Goal: Task Accomplishment & Management: Use online tool/utility

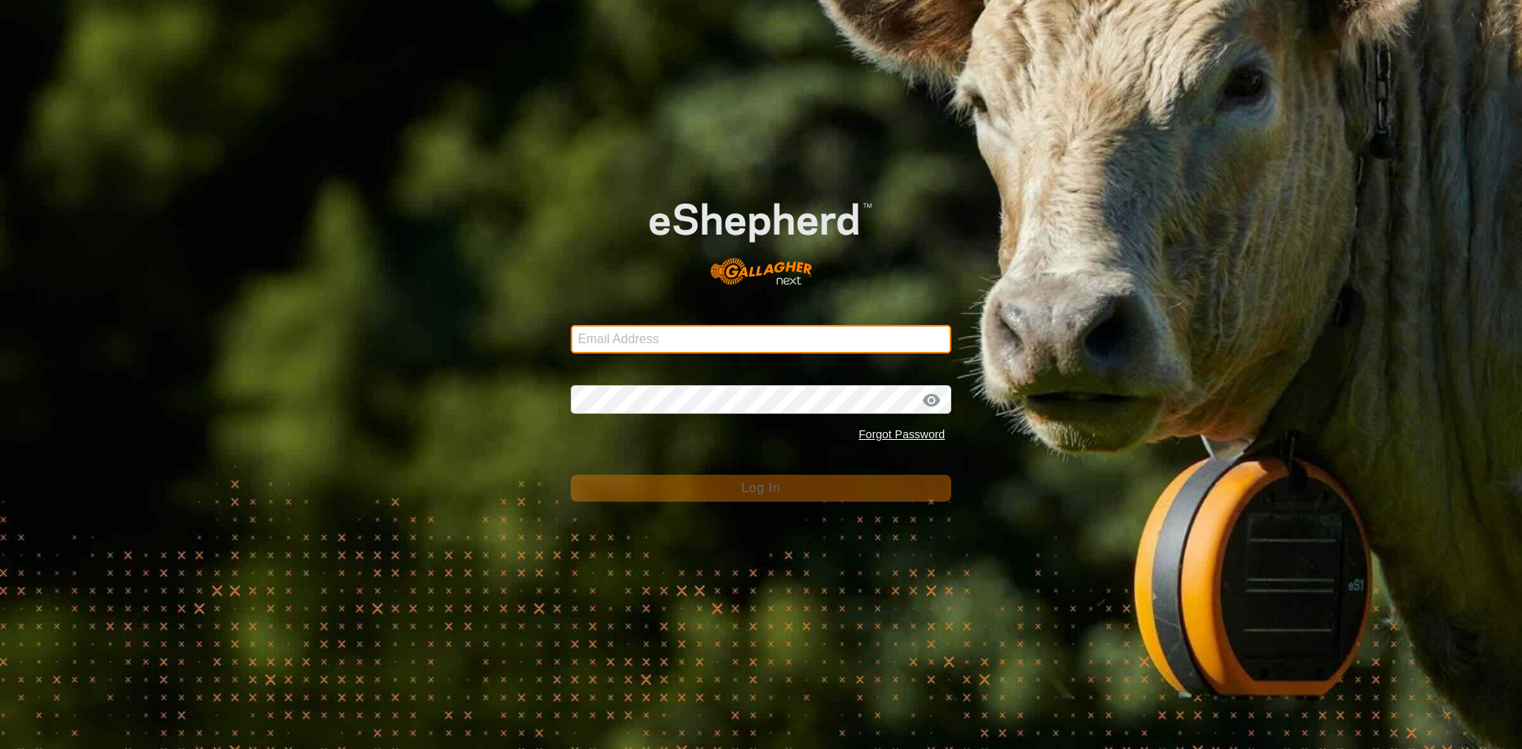
click at [675, 345] on input "Email Address" at bounding box center [761, 339] width 380 height 29
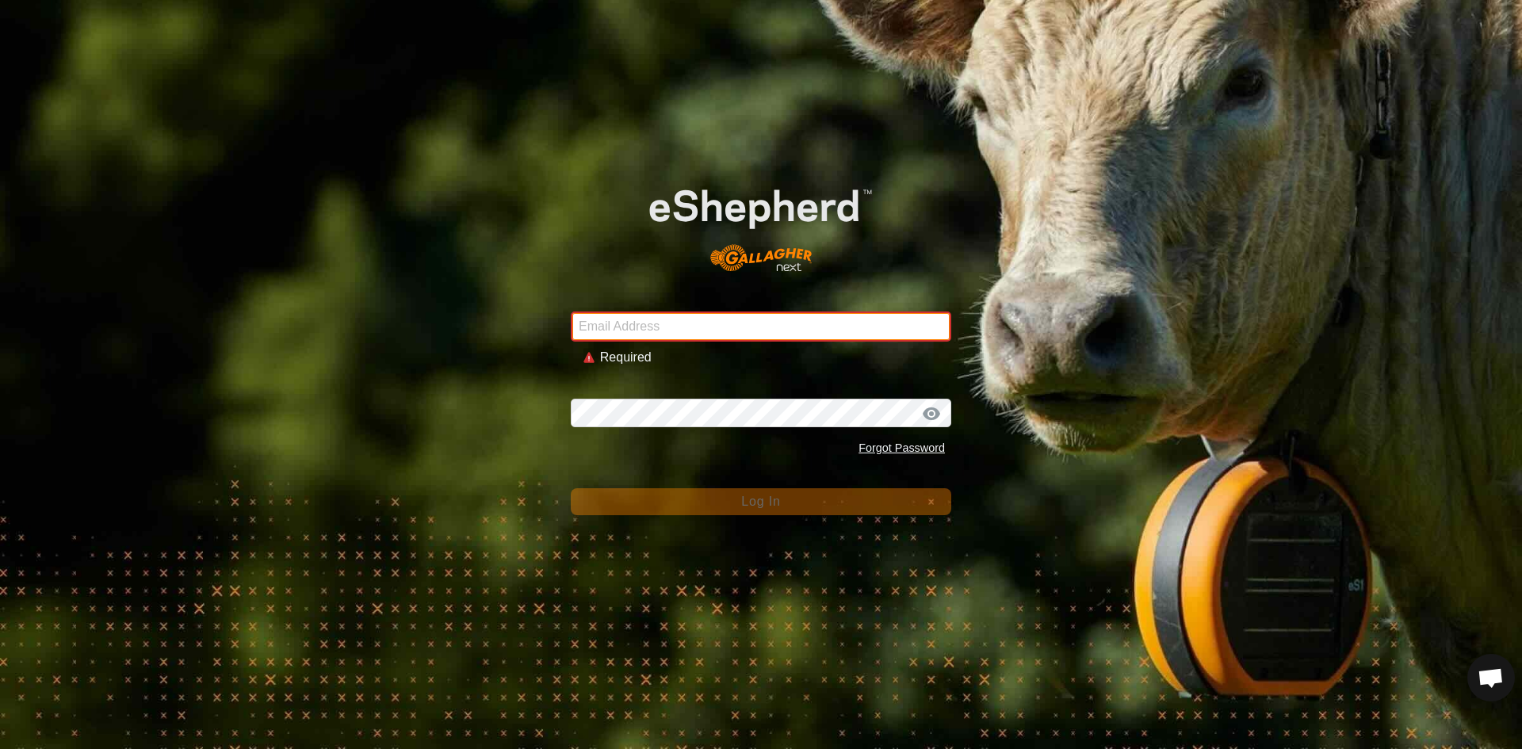
type input "[EMAIL_ADDRESS][DOMAIN_NAME]"
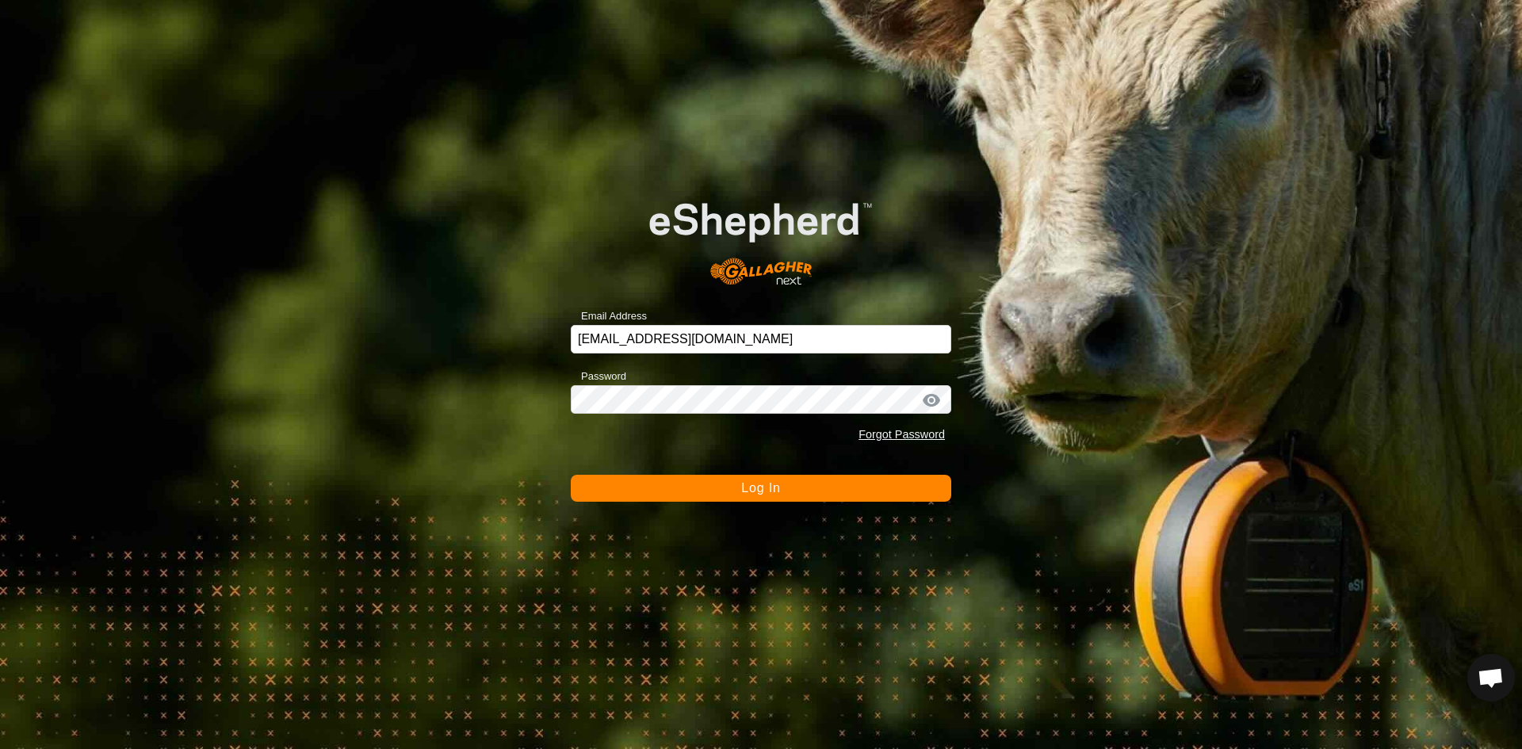
click at [756, 491] on span "Log In" at bounding box center [760, 487] width 39 height 13
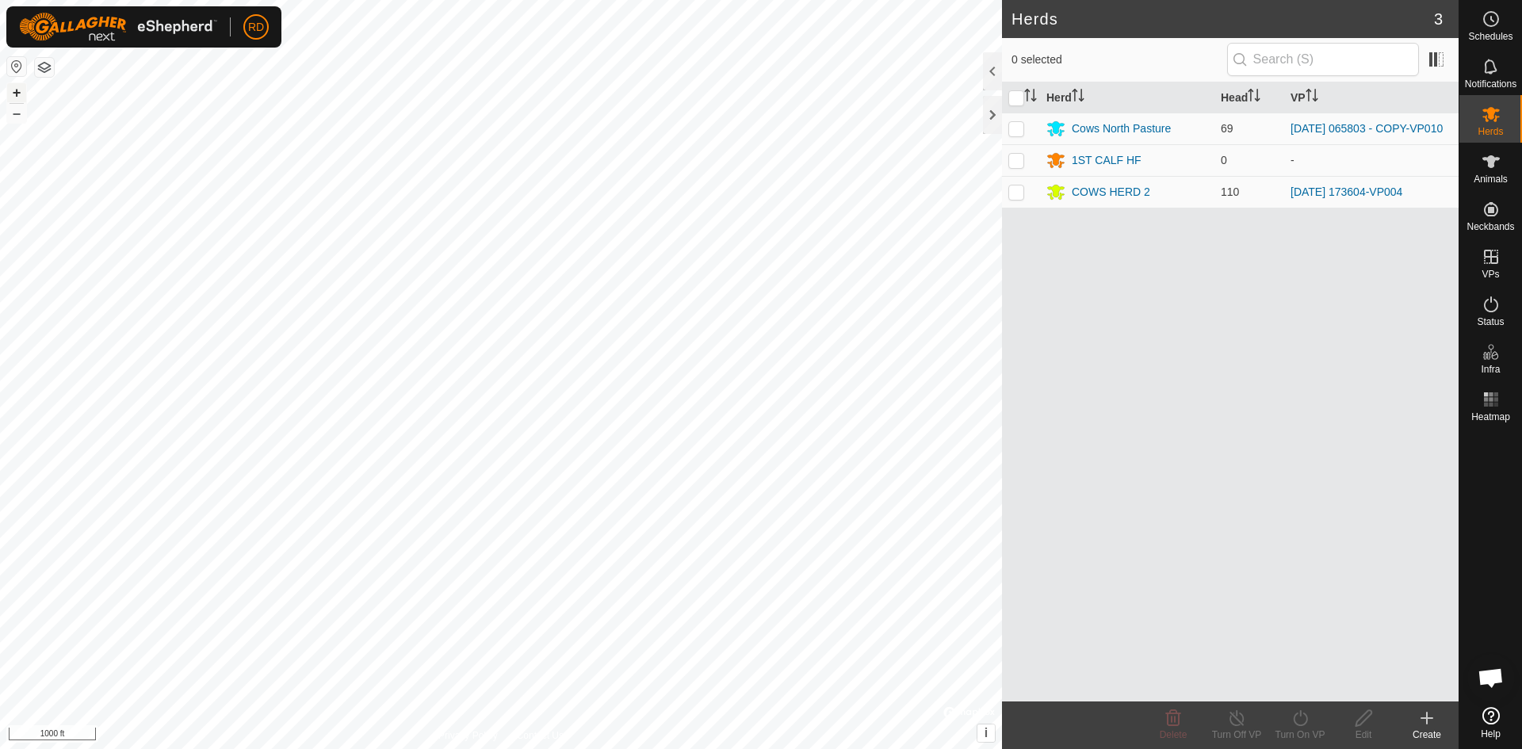
click at [17, 95] on button "+" at bounding box center [16, 92] width 19 height 19
click at [21, 90] on button "+" at bounding box center [16, 92] width 19 height 19
click at [17, 94] on button "+" at bounding box center [16, 92] width 19 height 19
click at [17, 90] on button "+" at bounding box center [16, 92] width 19 height 19
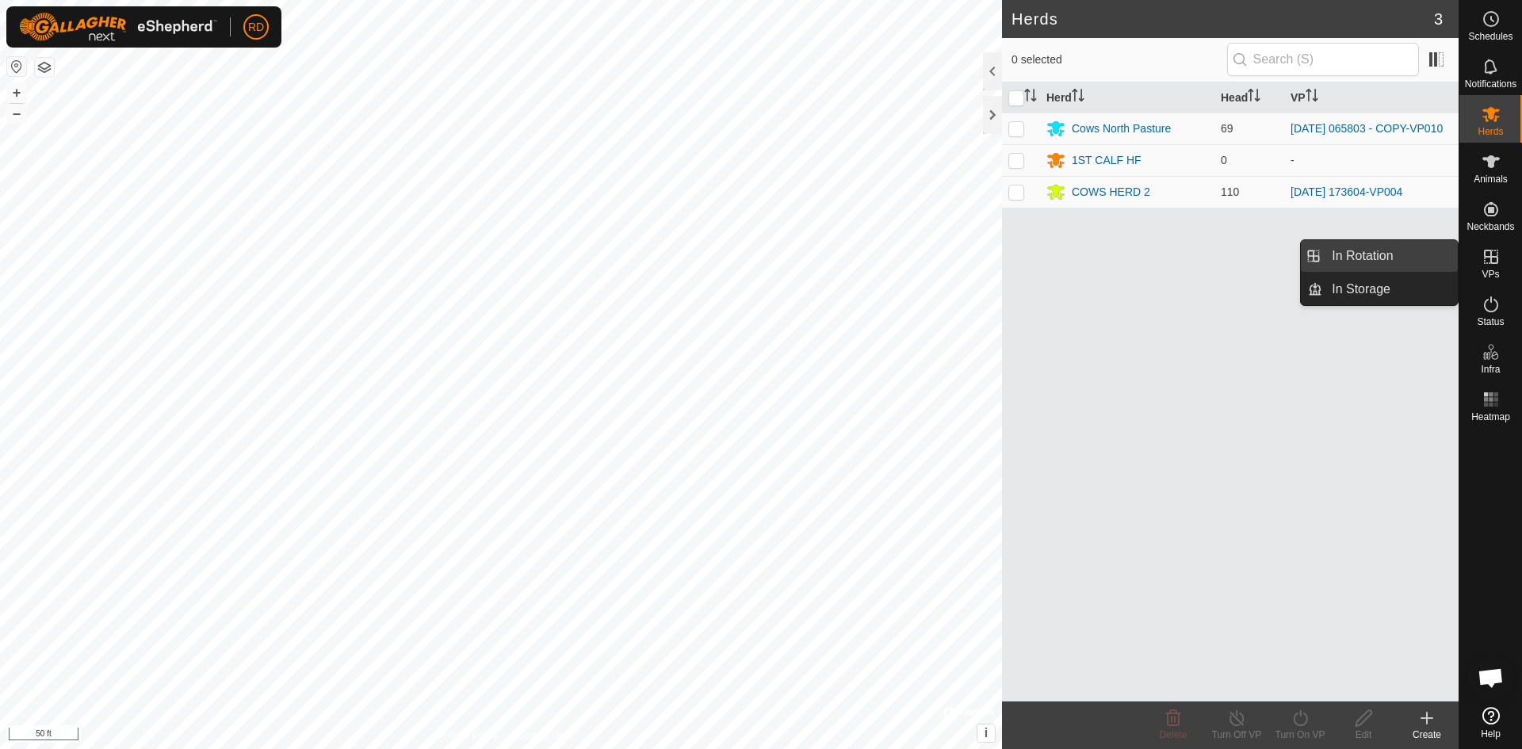
click at [1367, 262] on link "In Rotation" at bounding box center [1390, 256] width 136 height 32
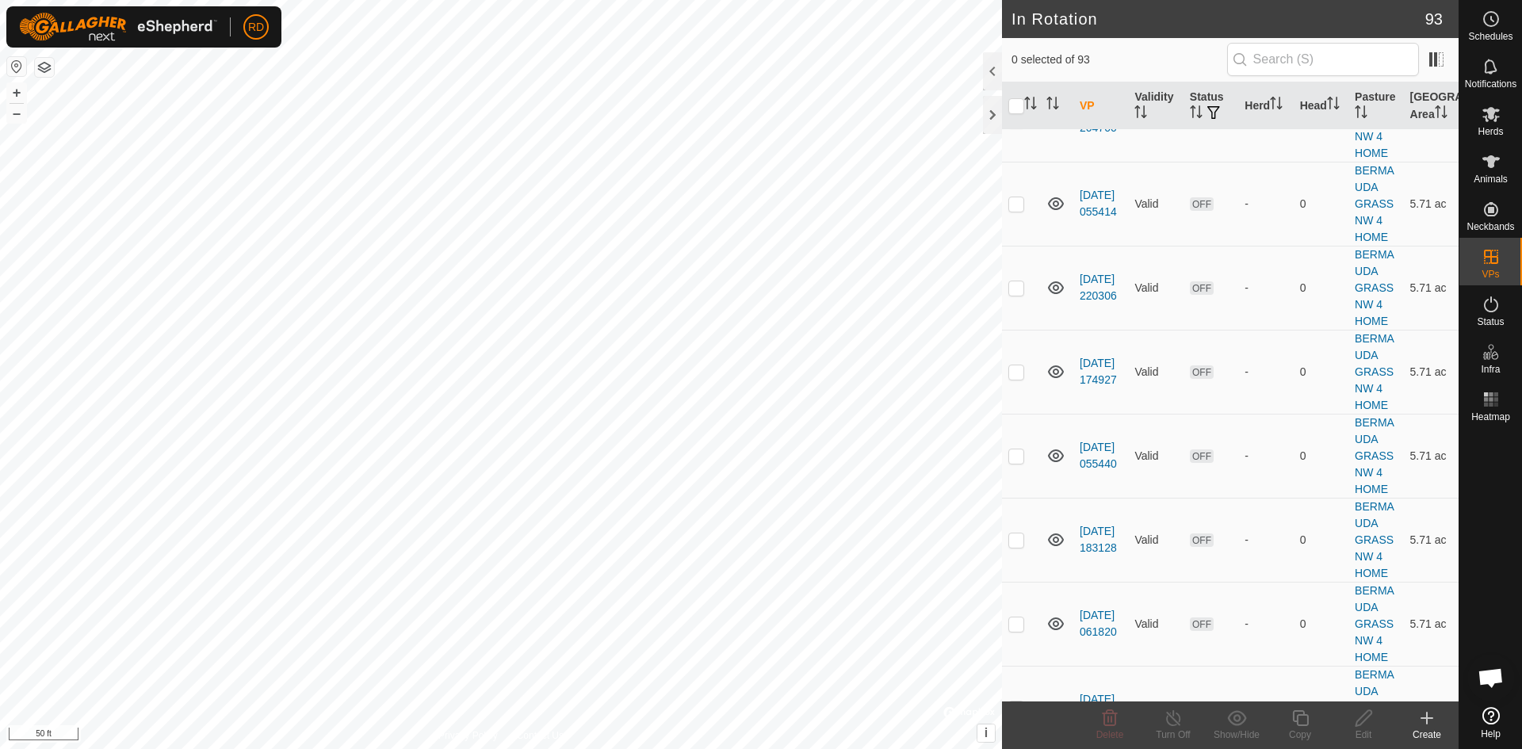
scroll to position [3215, 0]
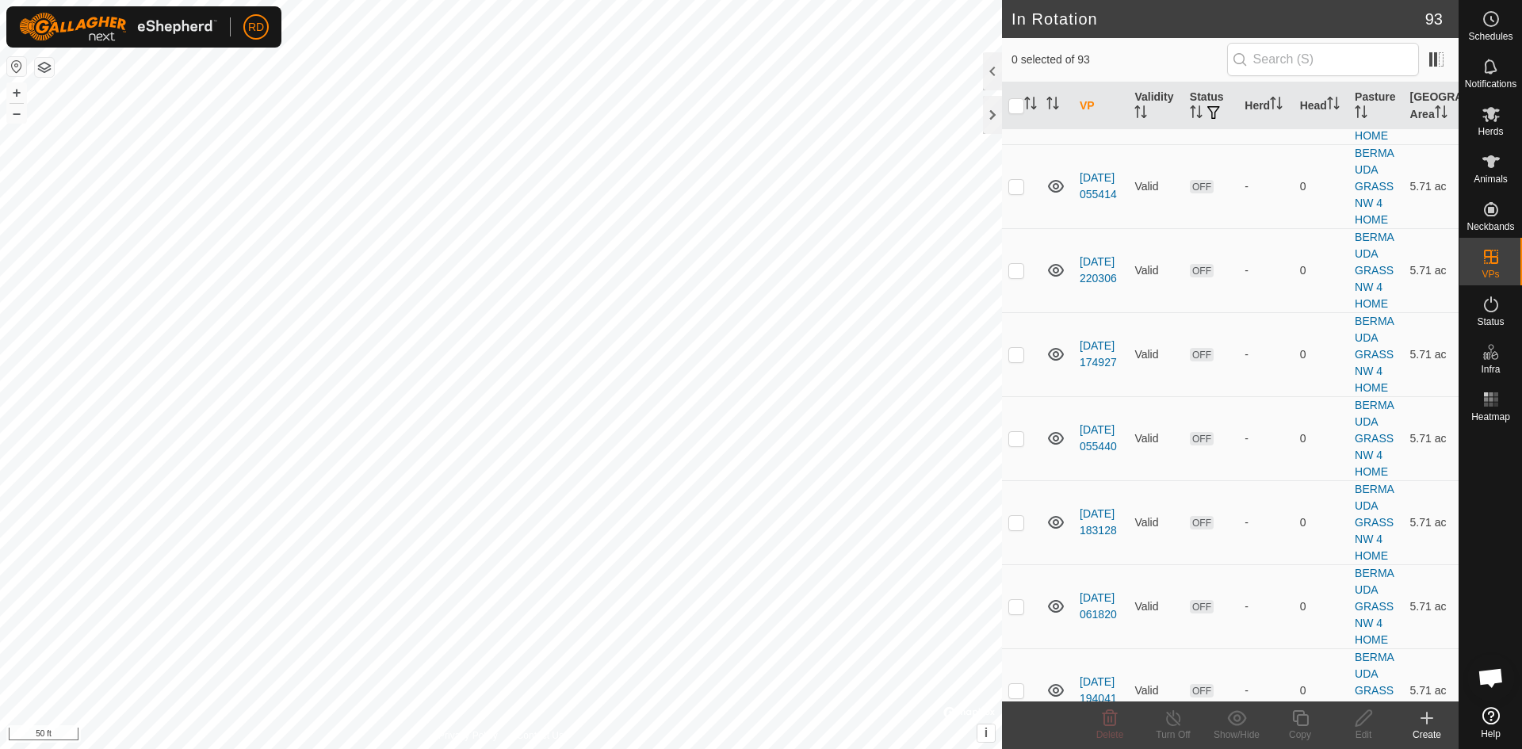
checkbox input "false"
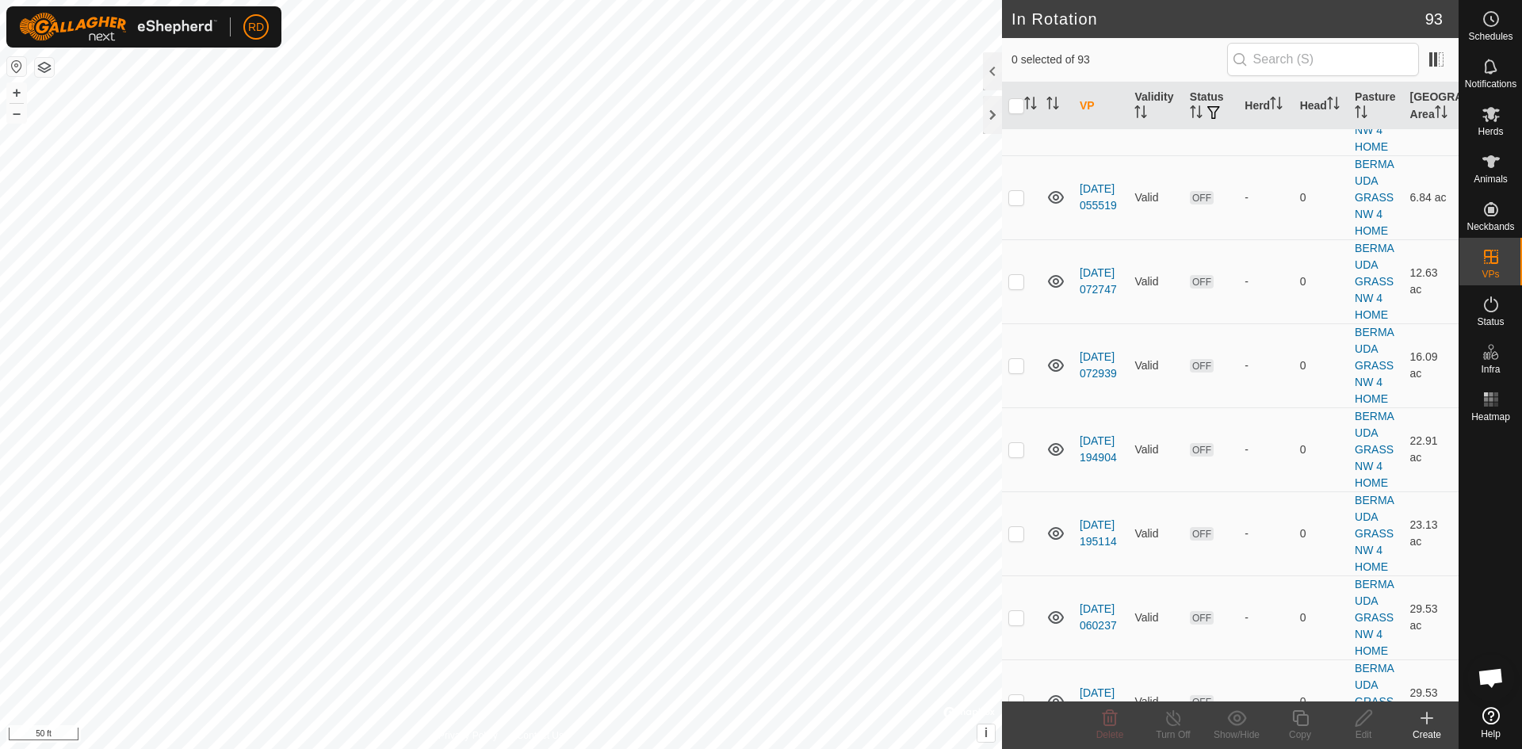
scroll to position [3922, 0]
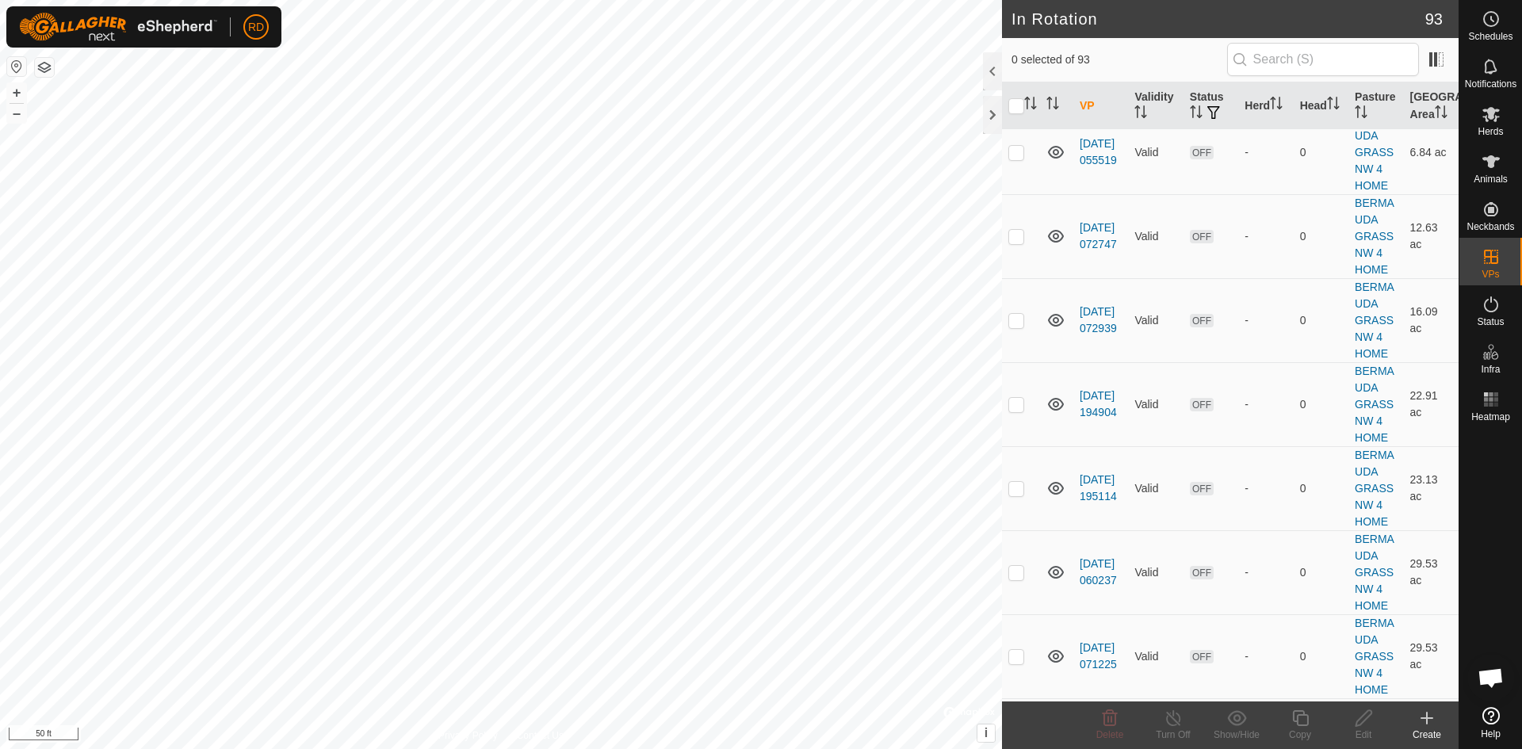
checkbox input "true"
click at [1306, 716] on icon at bounding box center [1300, 718] width 16 height 16
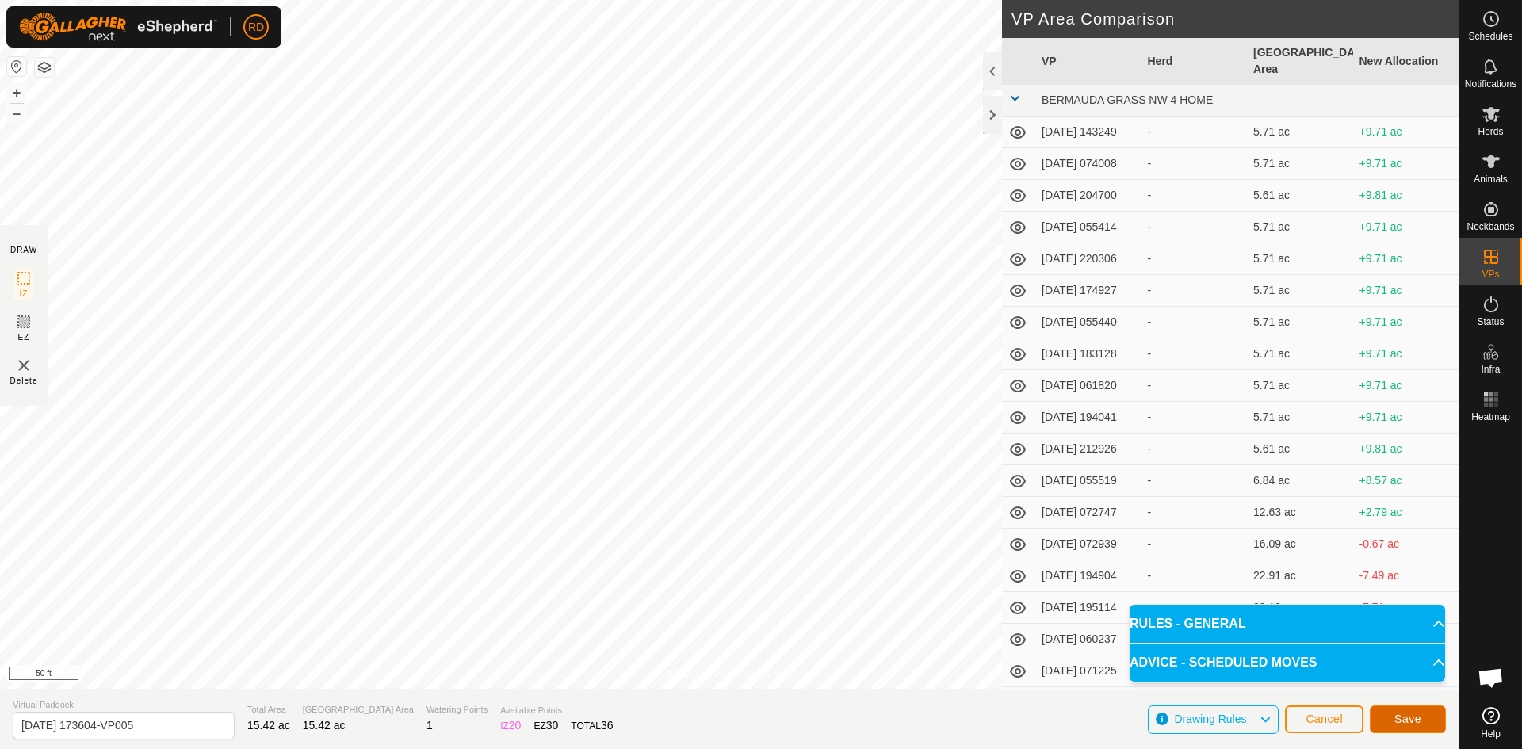
click at [1401, 724] on span "Save" at bounding box center [1407, 719] width 27 height 13
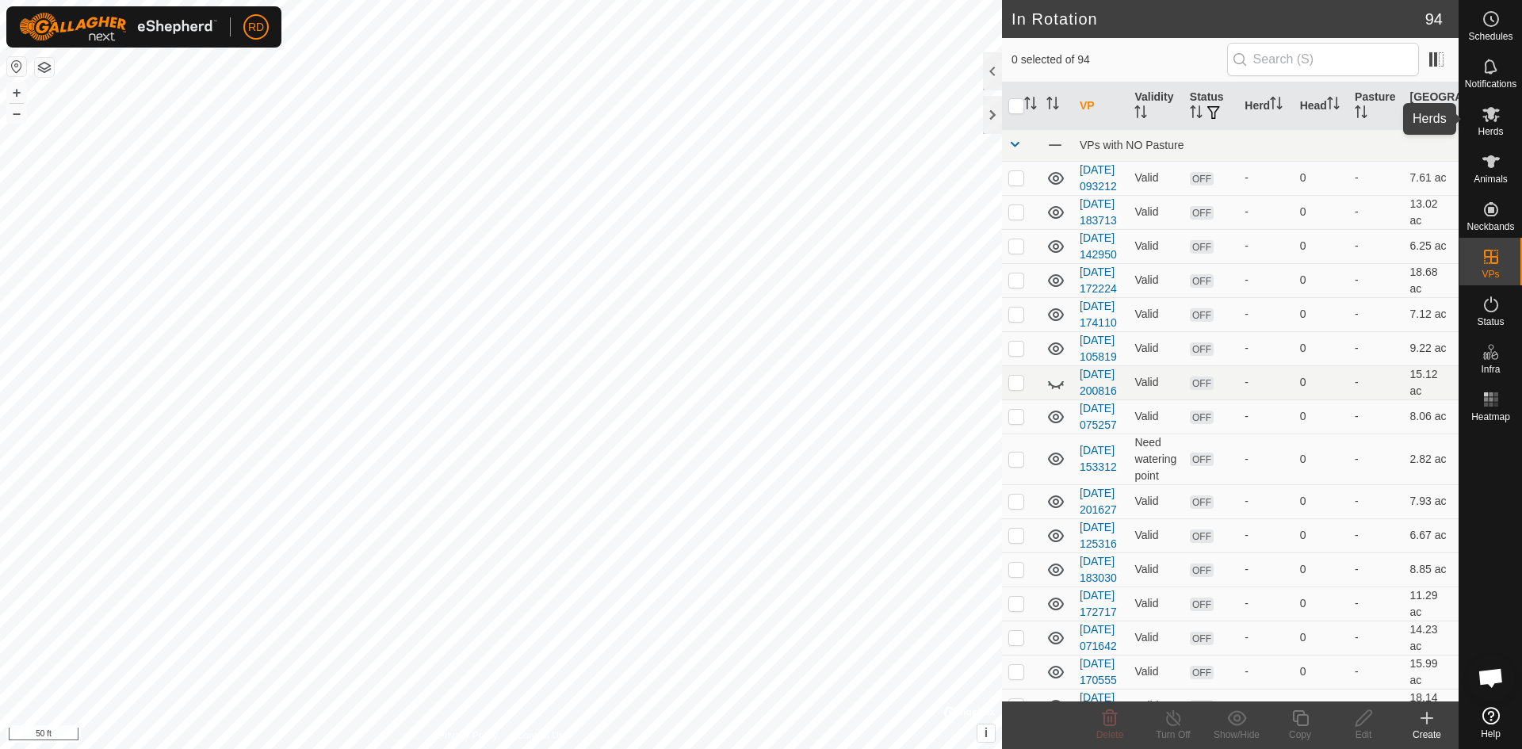
click at [1500, 120] on icon at bounding box center [1491, 114] width 19 height 19
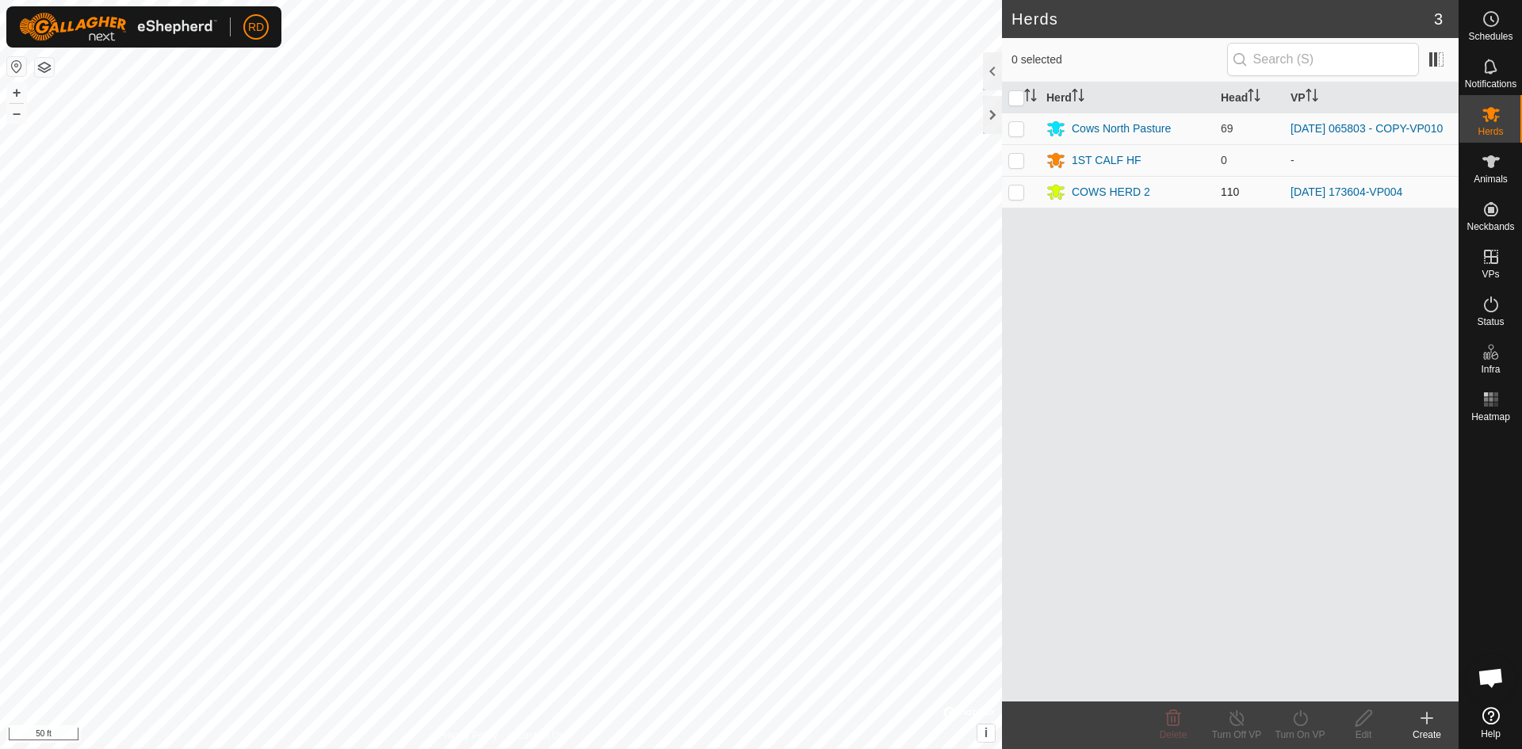
click at [1022, 198] on p-checkbox at bounding box center [1016, 191] width 16 height 13
checkbox input "true"
click at [1297, 728] on div "Turn On VP" at bounding box center [1299, 735] width 63 height 14
click at [1285, 691] on link "Now" at bounding box center [1347, 683] width 157 height 32
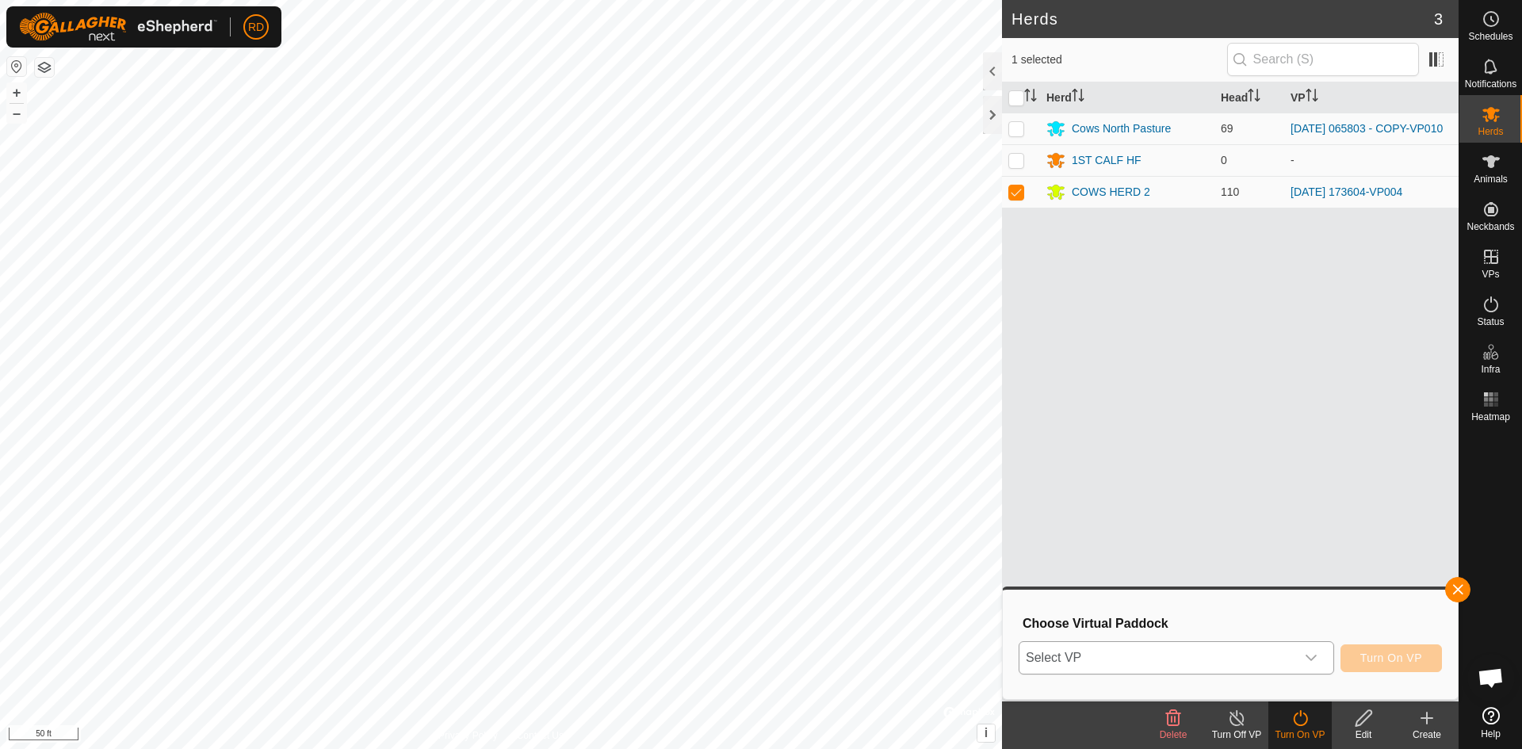
click at [1310, 659] on icon "dropdown trigger" at bounding box center [1311, 658] width 13 height 13
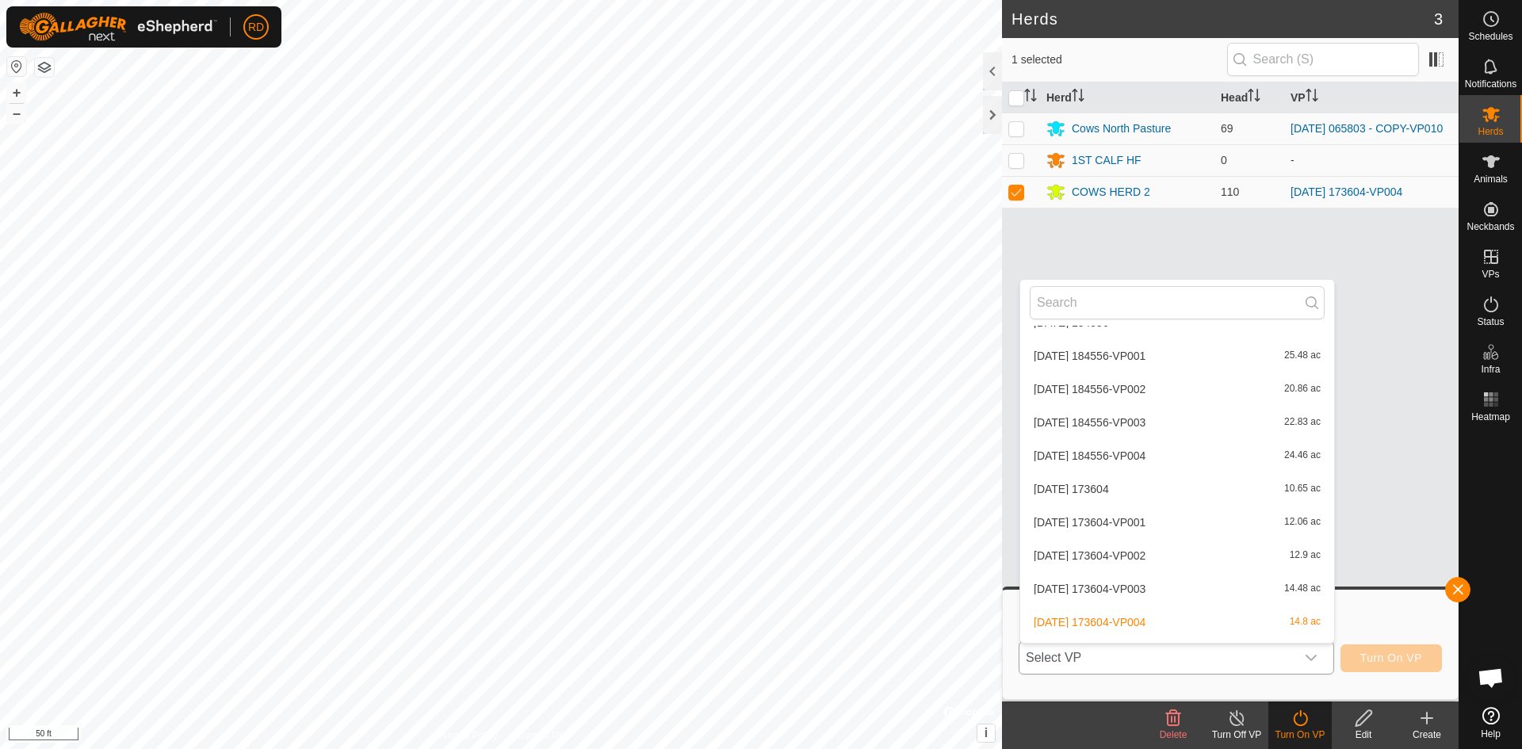
scroll to position [1950, 0]
click at [1138, 593] on li "[DATE] 173604-VP005 15.42 ac" at bounding box center [1177, 592] width 314 height 32
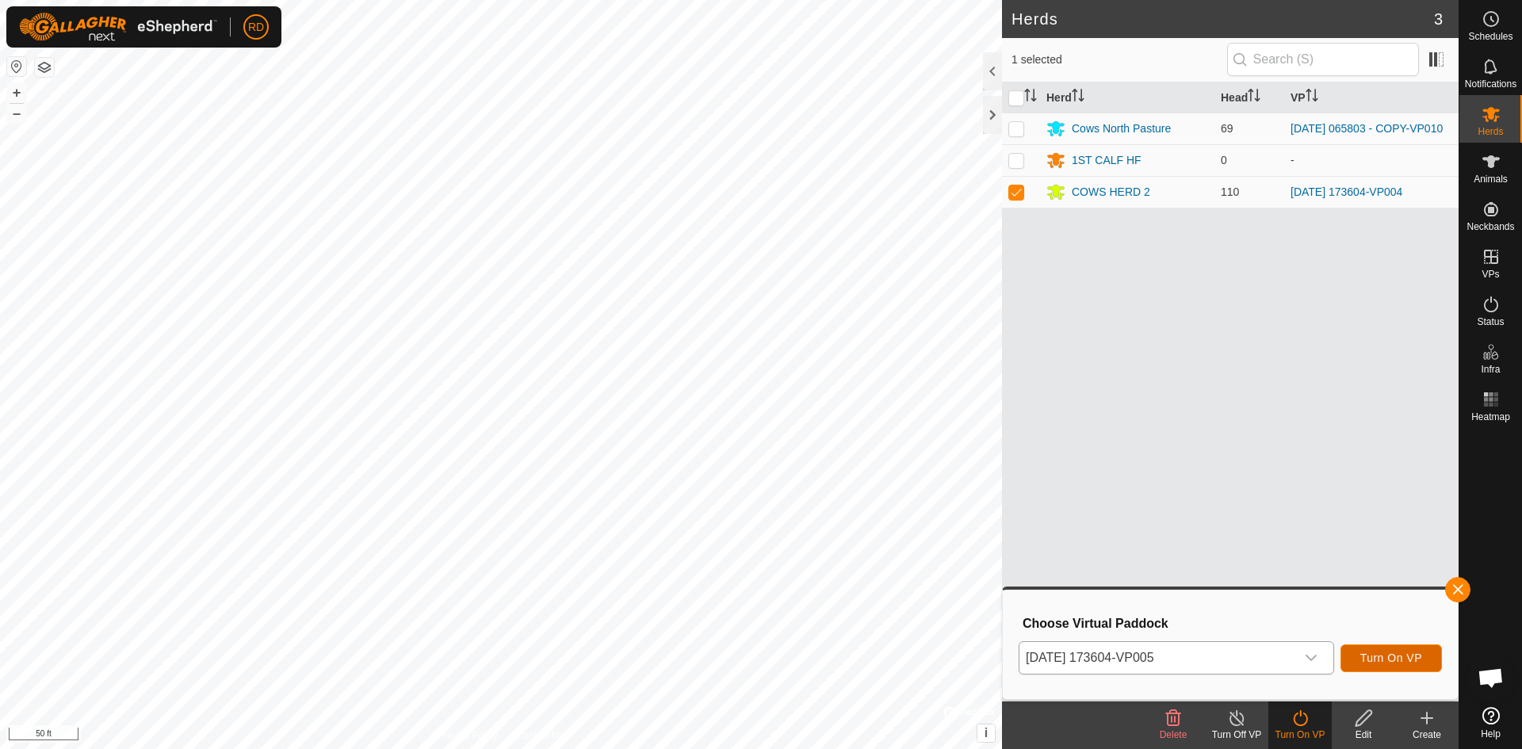
click at [1360, 662] on span "Turn On VP" at bounding box center [1391, 658] width 62 height 13
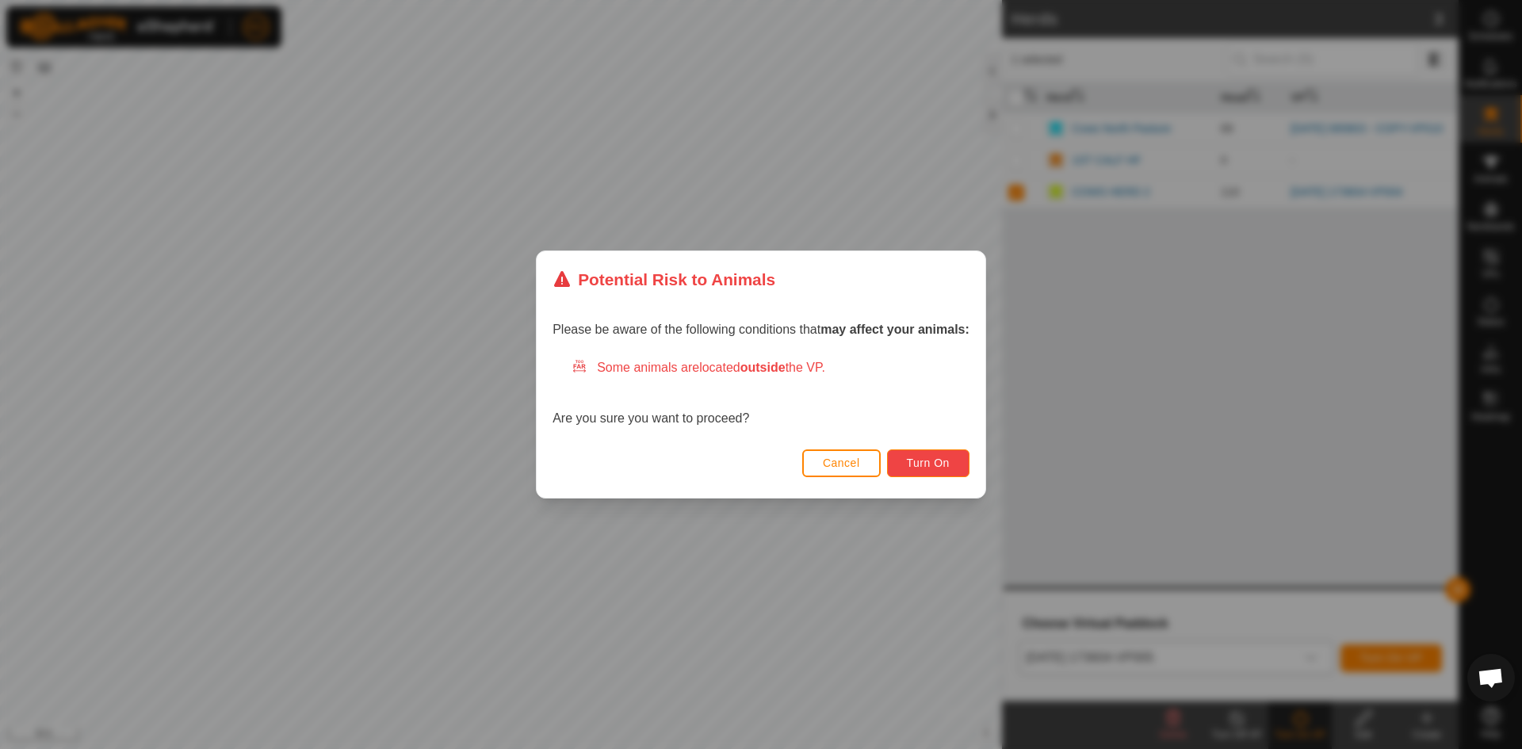
click at [935, 464] on span "Turn On" at bounding box center [928, 463] width 43 height 13
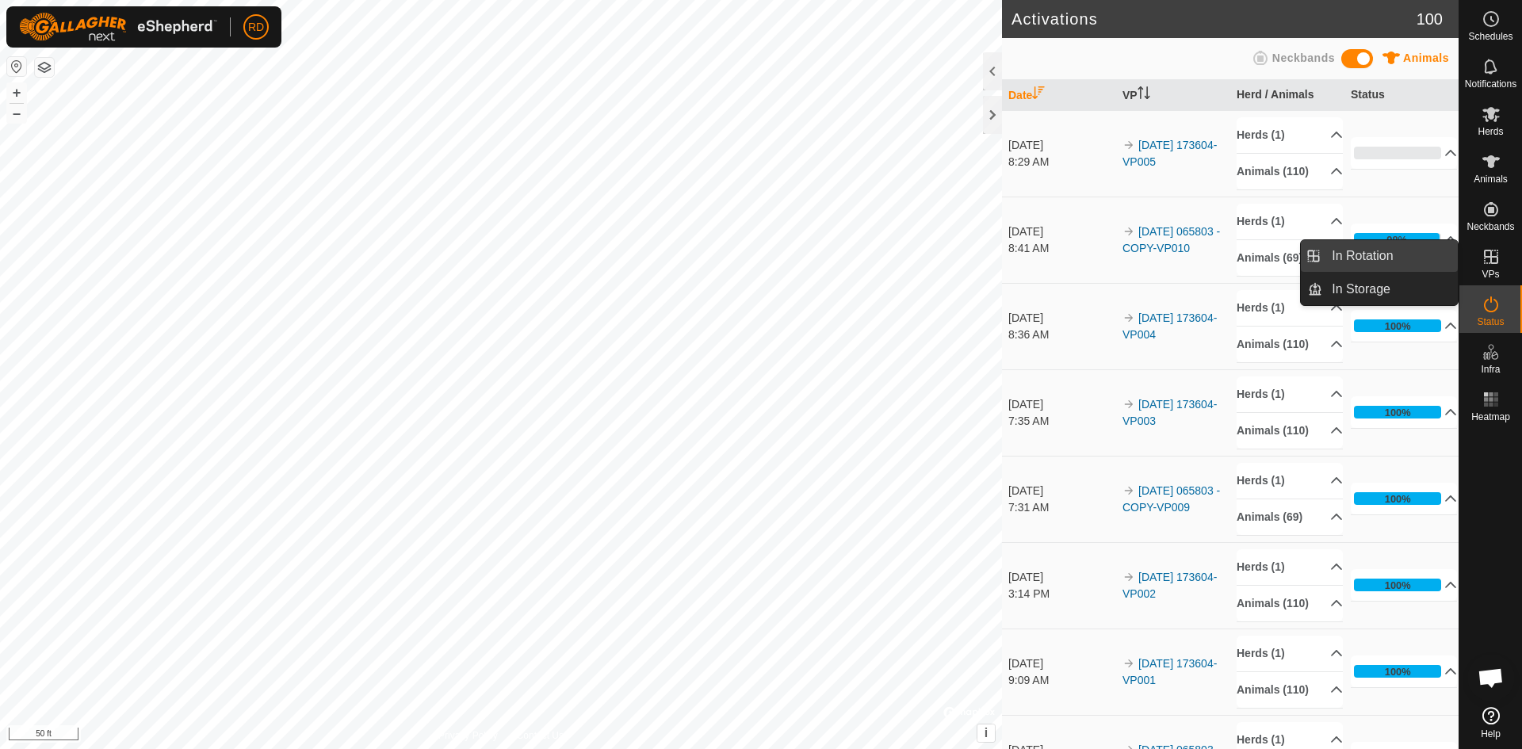
click at [1351, 249] on link "In Rotation" at bounding box center [1390, 256] width 136 height 32
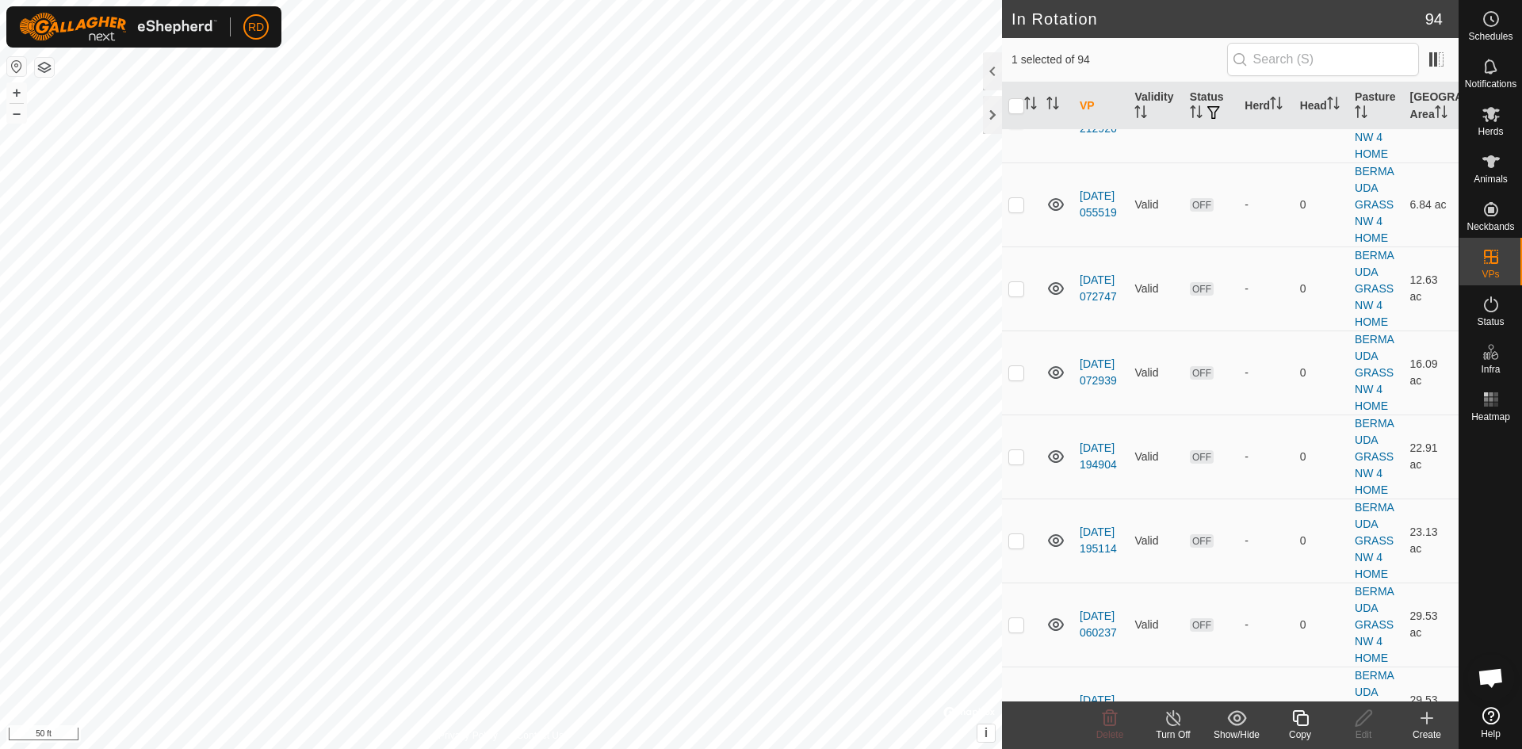
scroll to position [3938, 0]
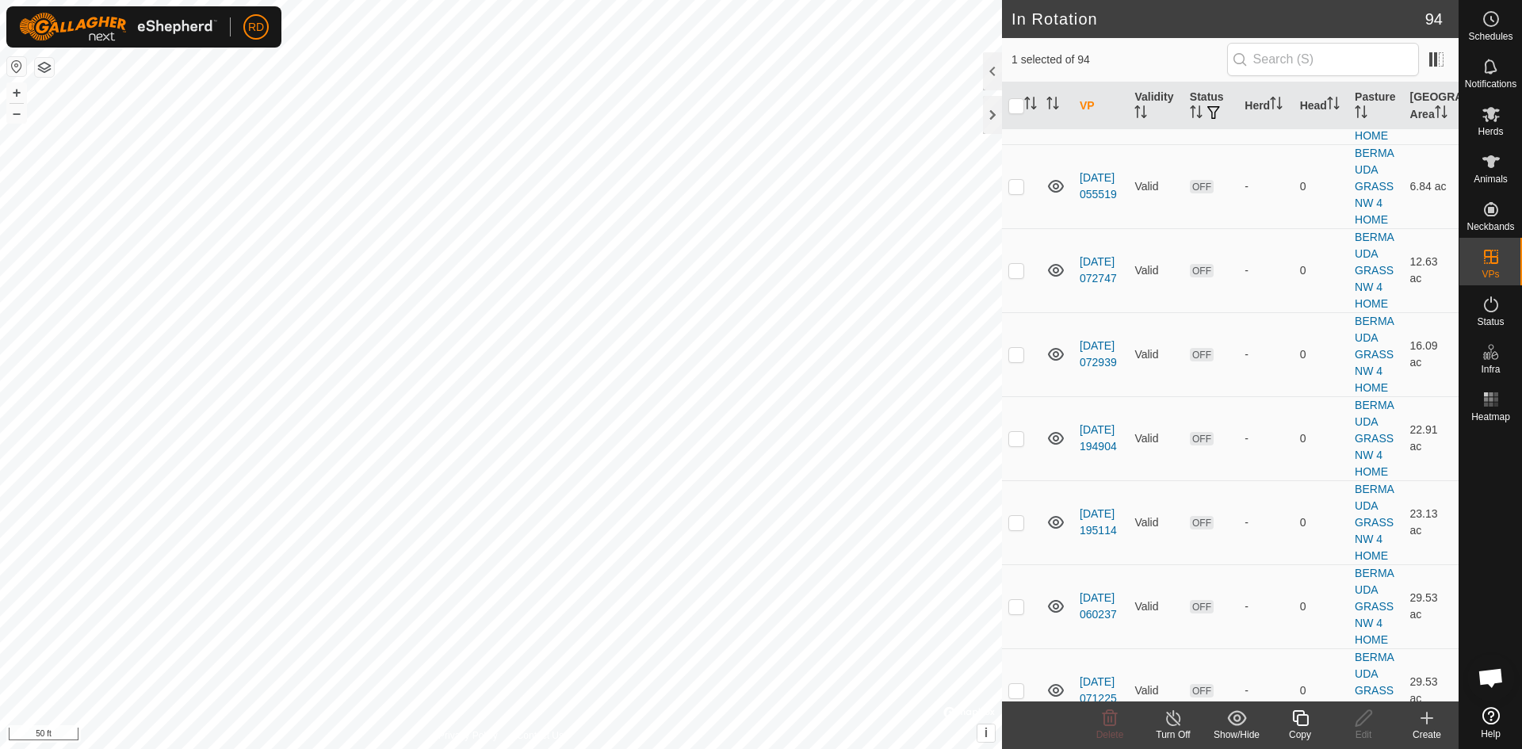
checkbox input "false"
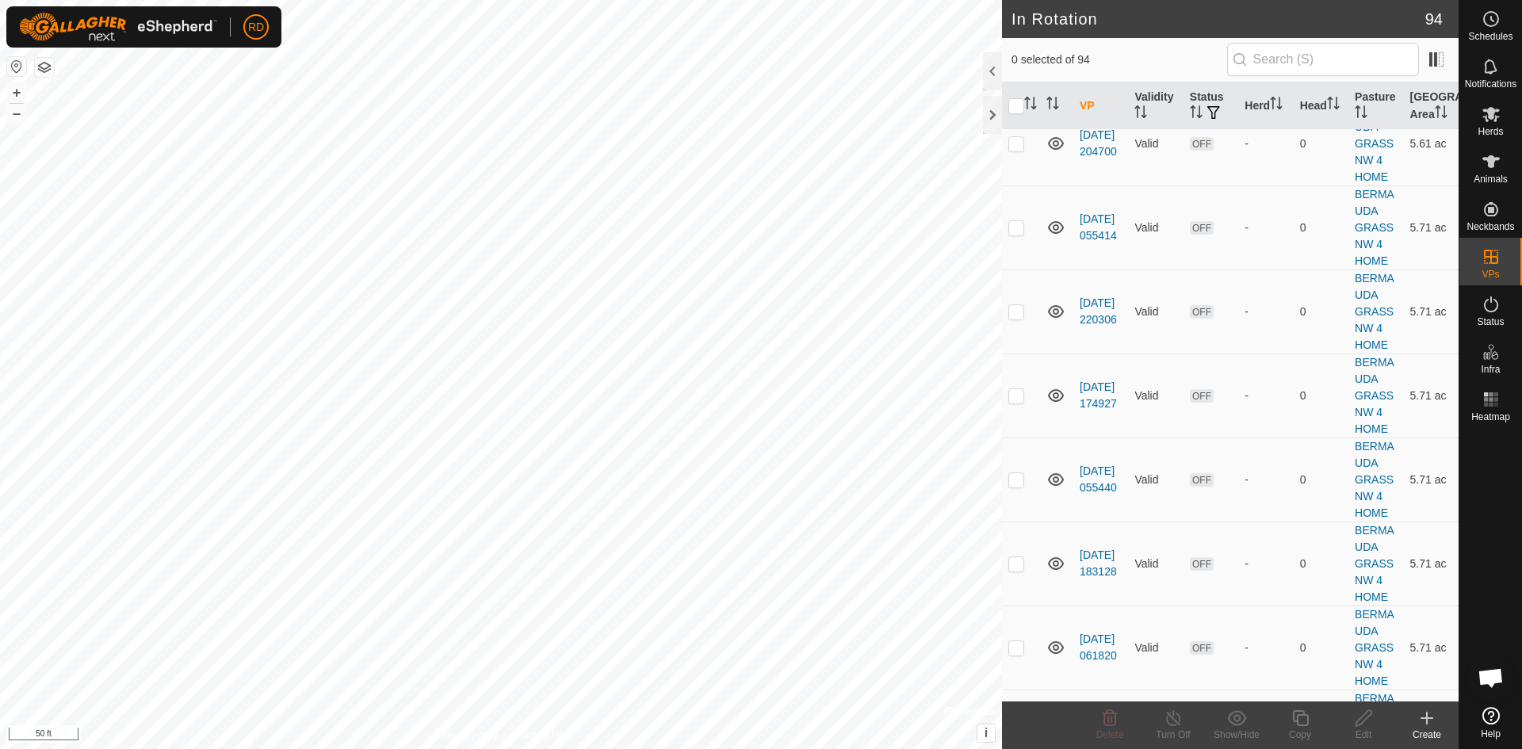
scroll to position [3215, 0]
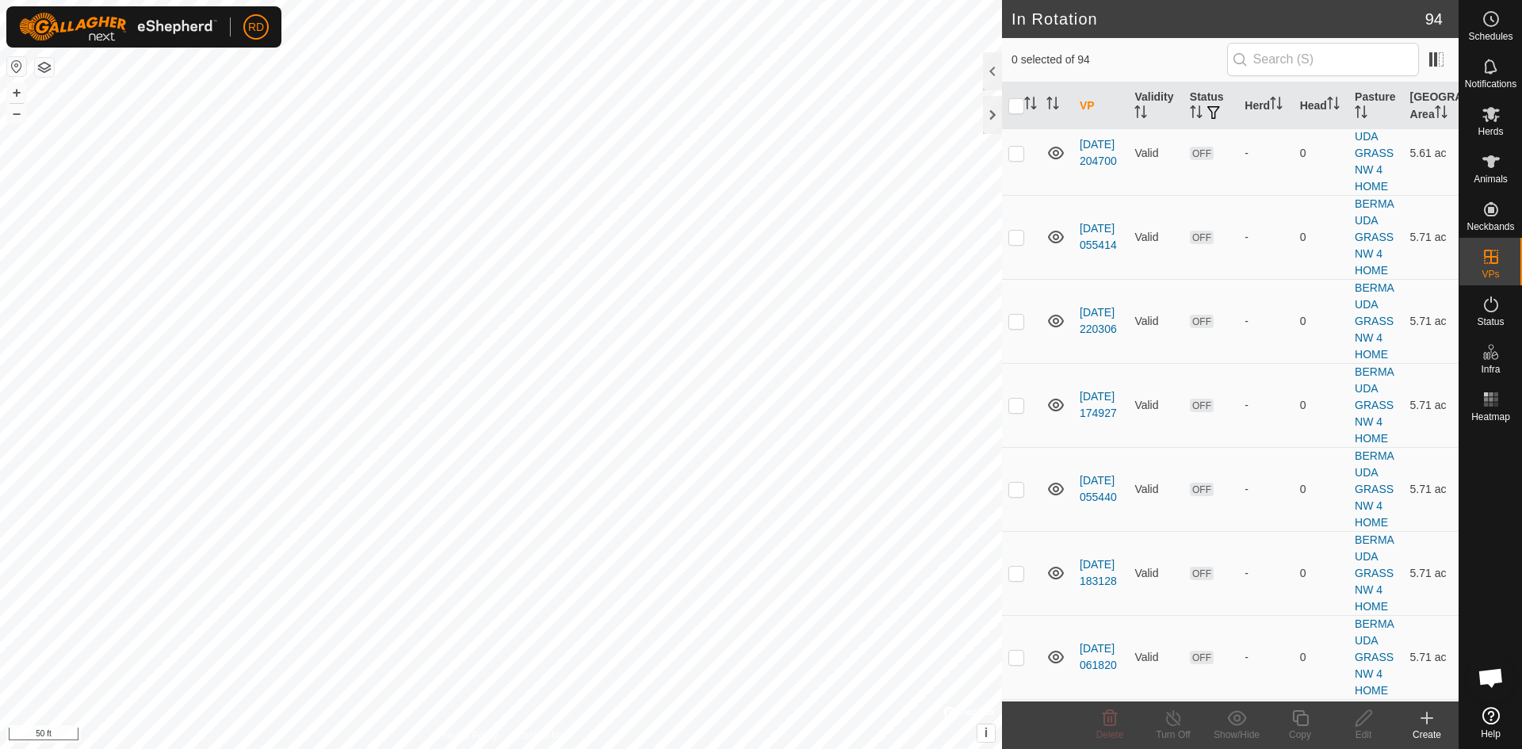
checkbox input "true"
click at [15, 114] on button "–" at bounding box center [16, 113] width 19 height 19
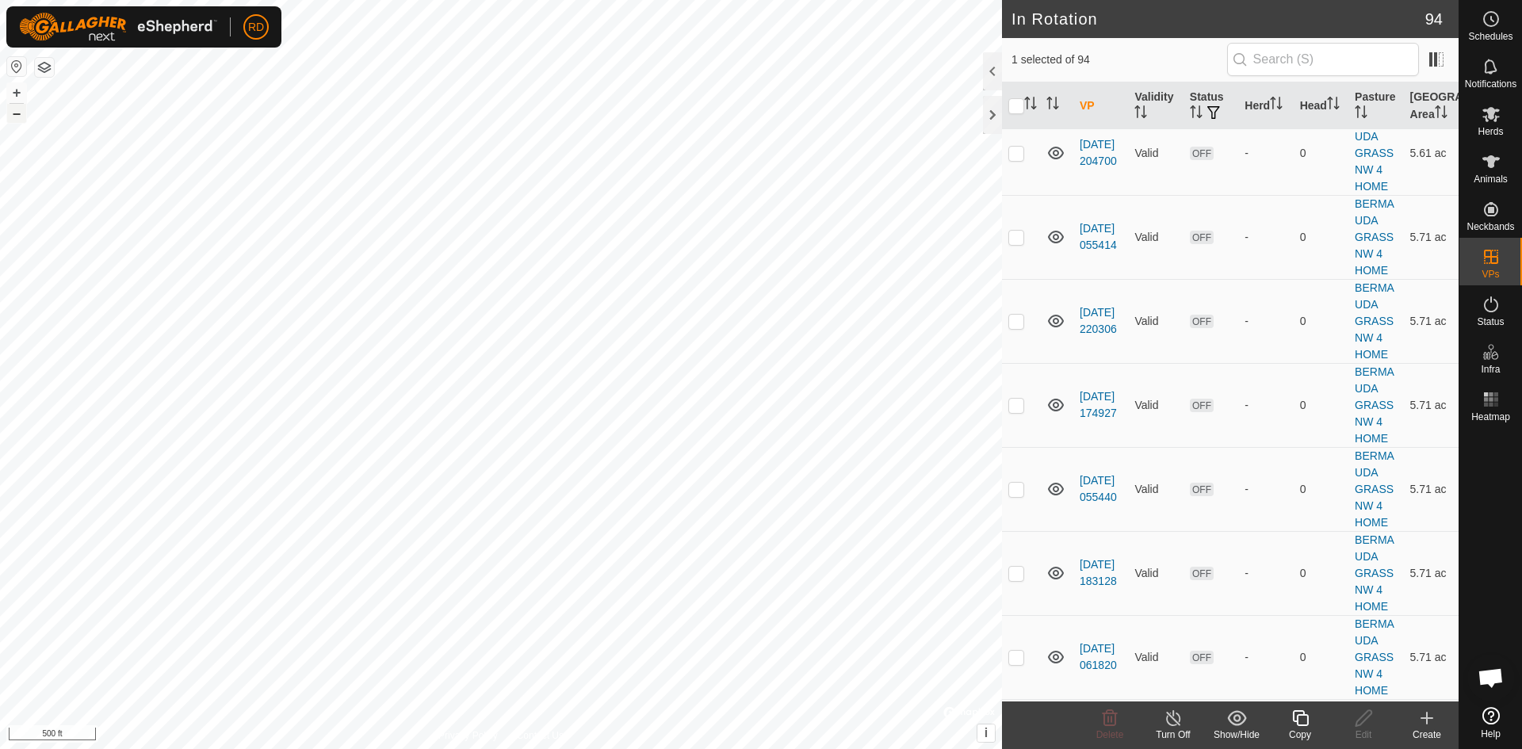
click at [15, 114] on button "–" at bounding box center [16, 113] width 19 height 19
click at [1026, 359] on div "In Rotation 94 1 selected of 94 VP Validity Status Herd Head Pasture Grazing Ar…" at bounding box center [729, 374] width 1459 height 749
click at [992, 112] on div at bounding box center [992, 115] width 19 height 38
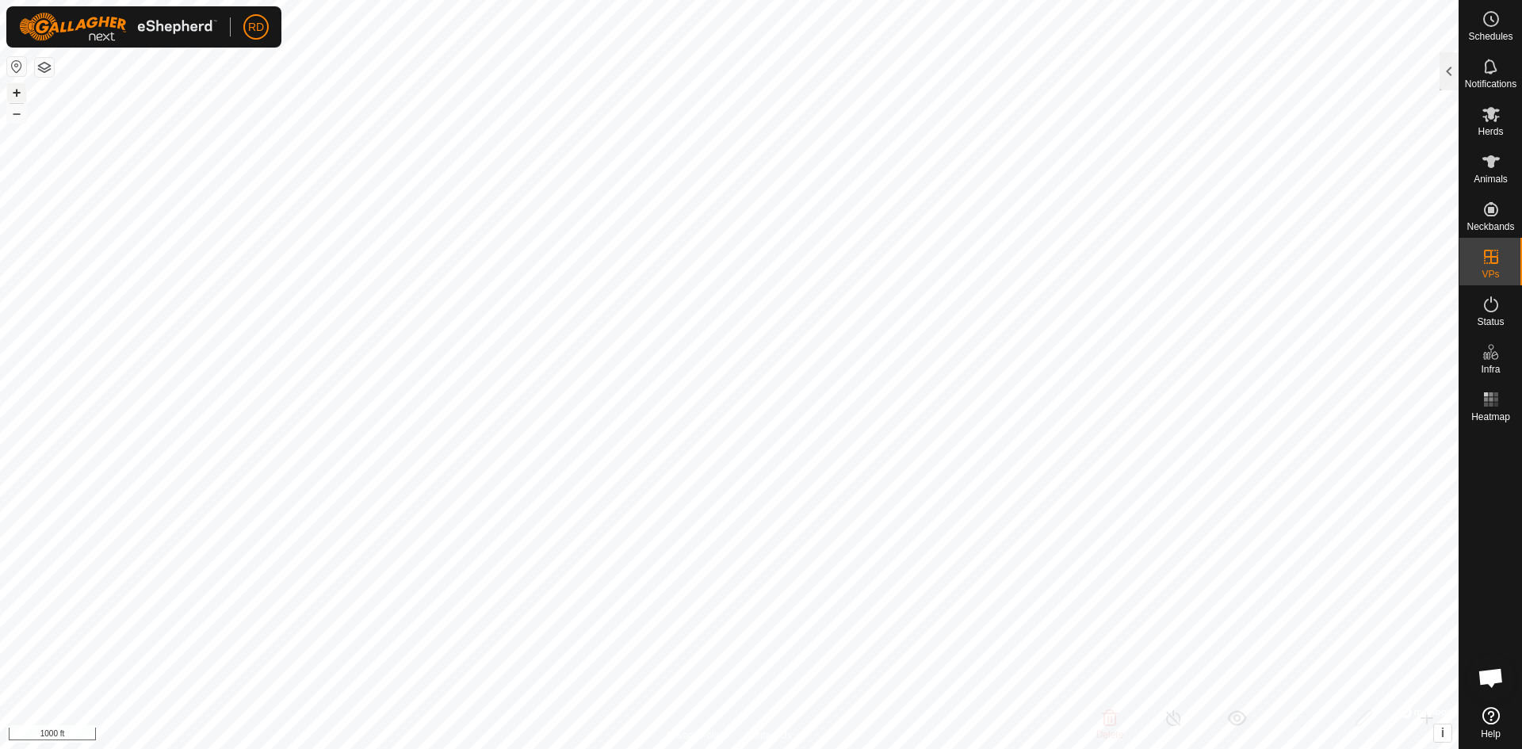
scroll to position [15723, 0]
click at [17, 92] on button "+" at bounding box center [16, 92] width 19 height 19
click at [13, 92] on button "+" at bounding box center [16, 92] width 19 height 19
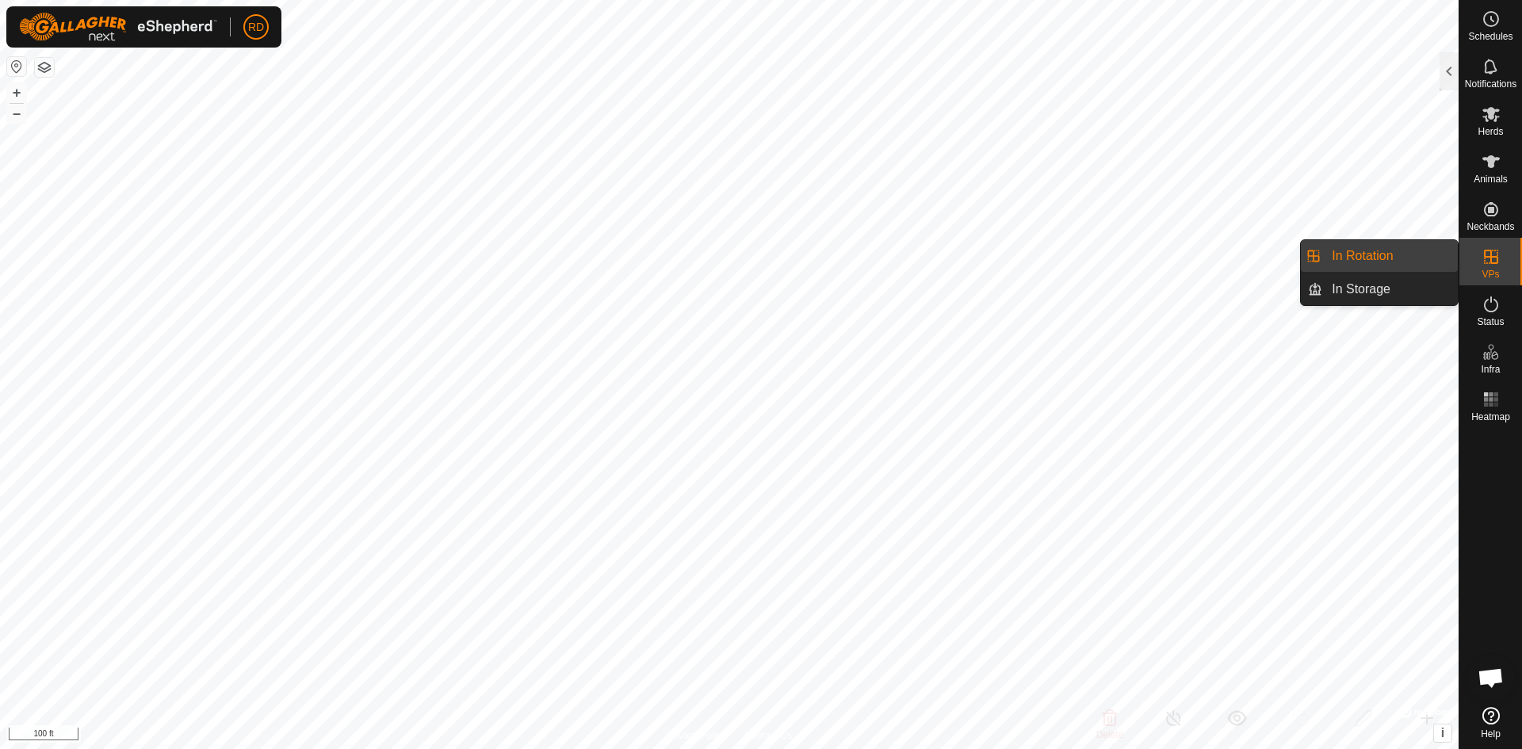
click at [1370, 254] on link "In Rotation" at bounding box center [1390, 256] width 136 height 32
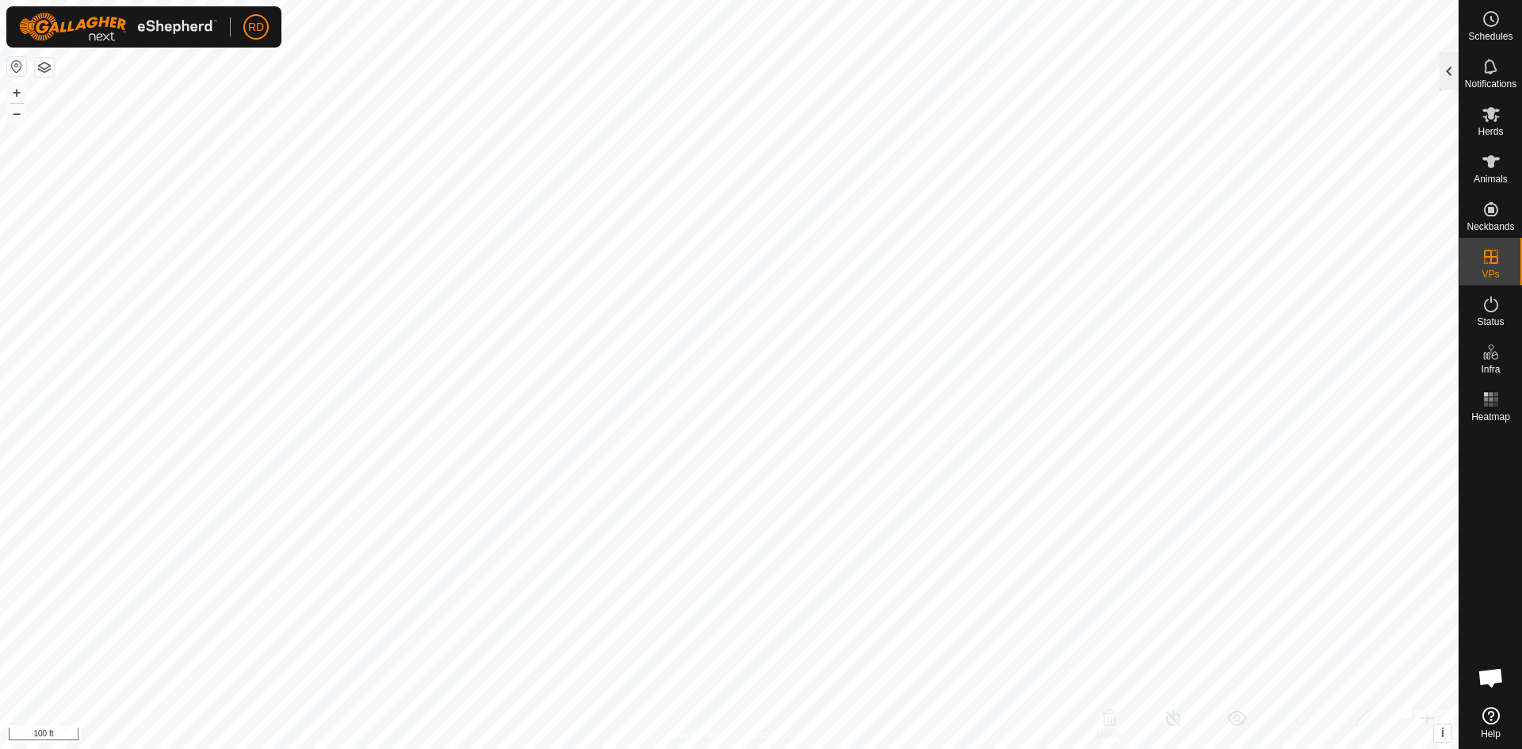
click at [1447, 72] on div at bounding box center [1449, 71] width 19 height 38
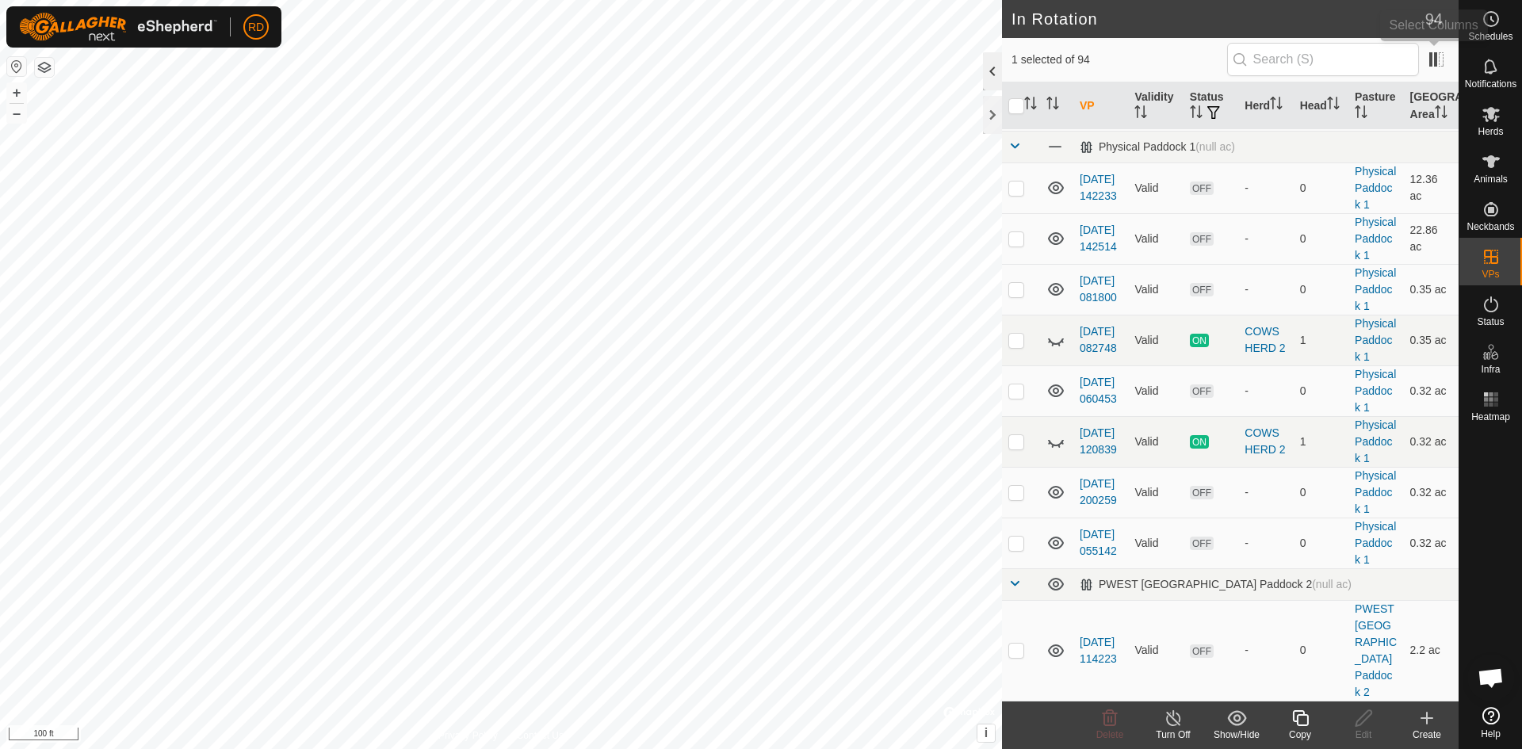
scroll to position [3215, 0]
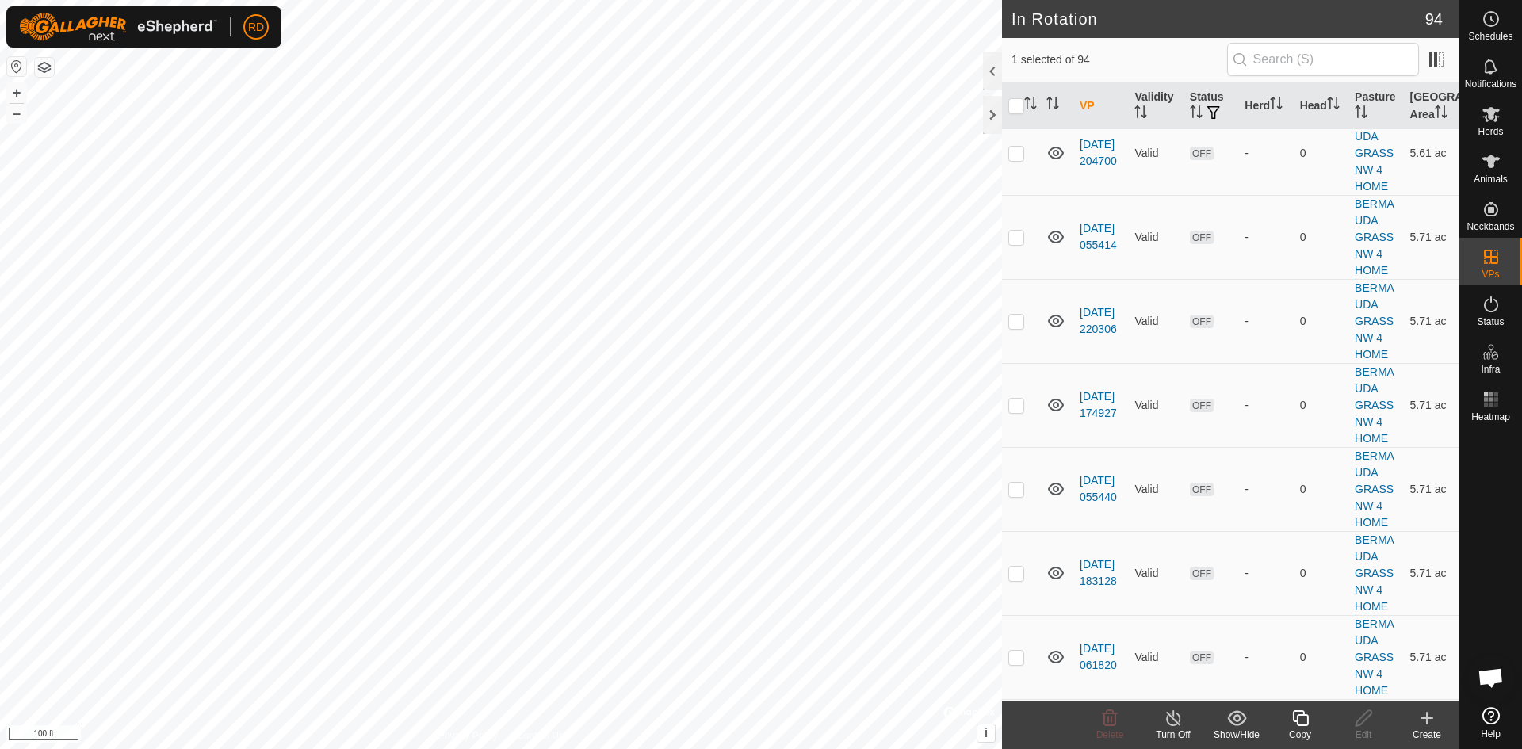
click at [1304, 717] on icon at bounding box center [1301, 718] width 20 height 19
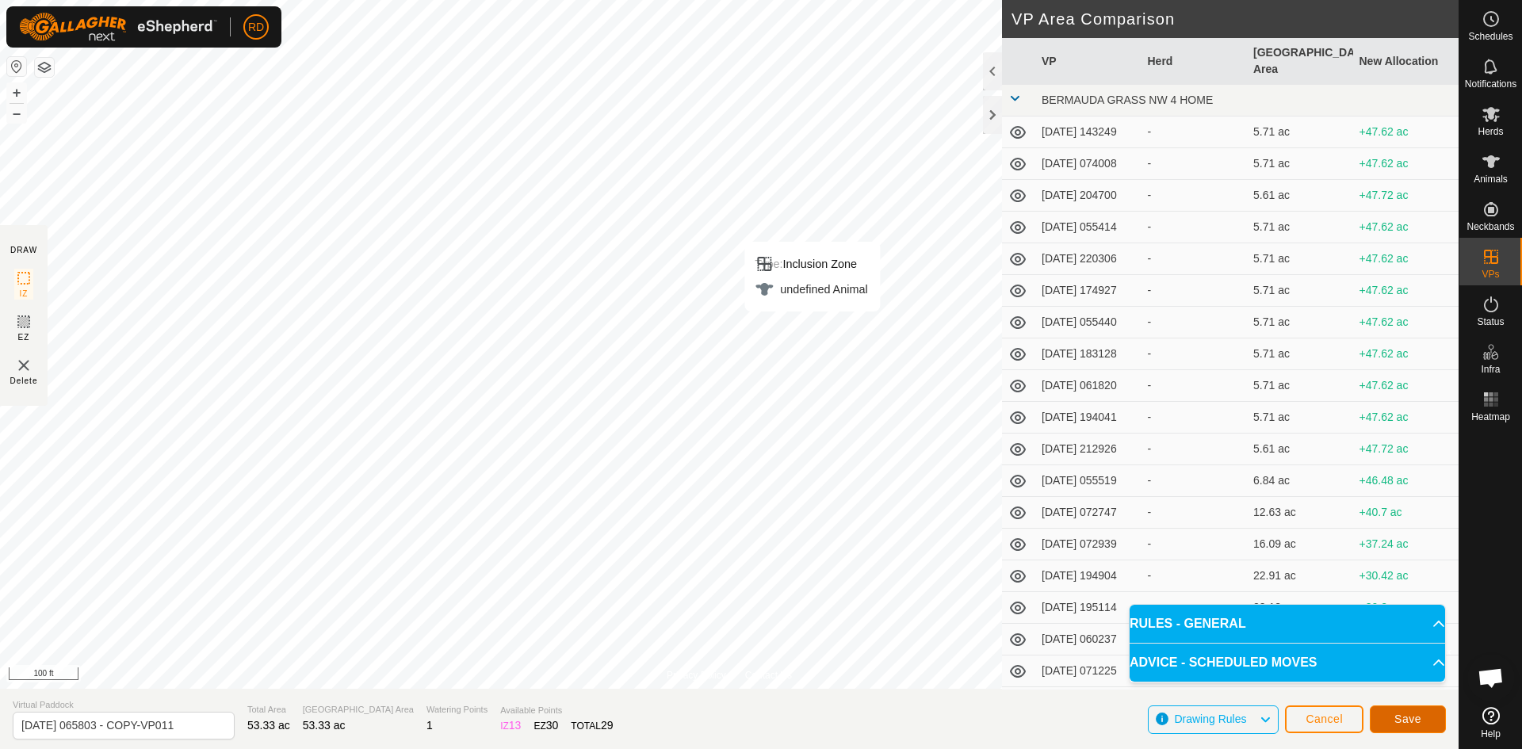
click at [1421, 720] on button "Save" at bounding box center [1408, 720] width 76 height 28
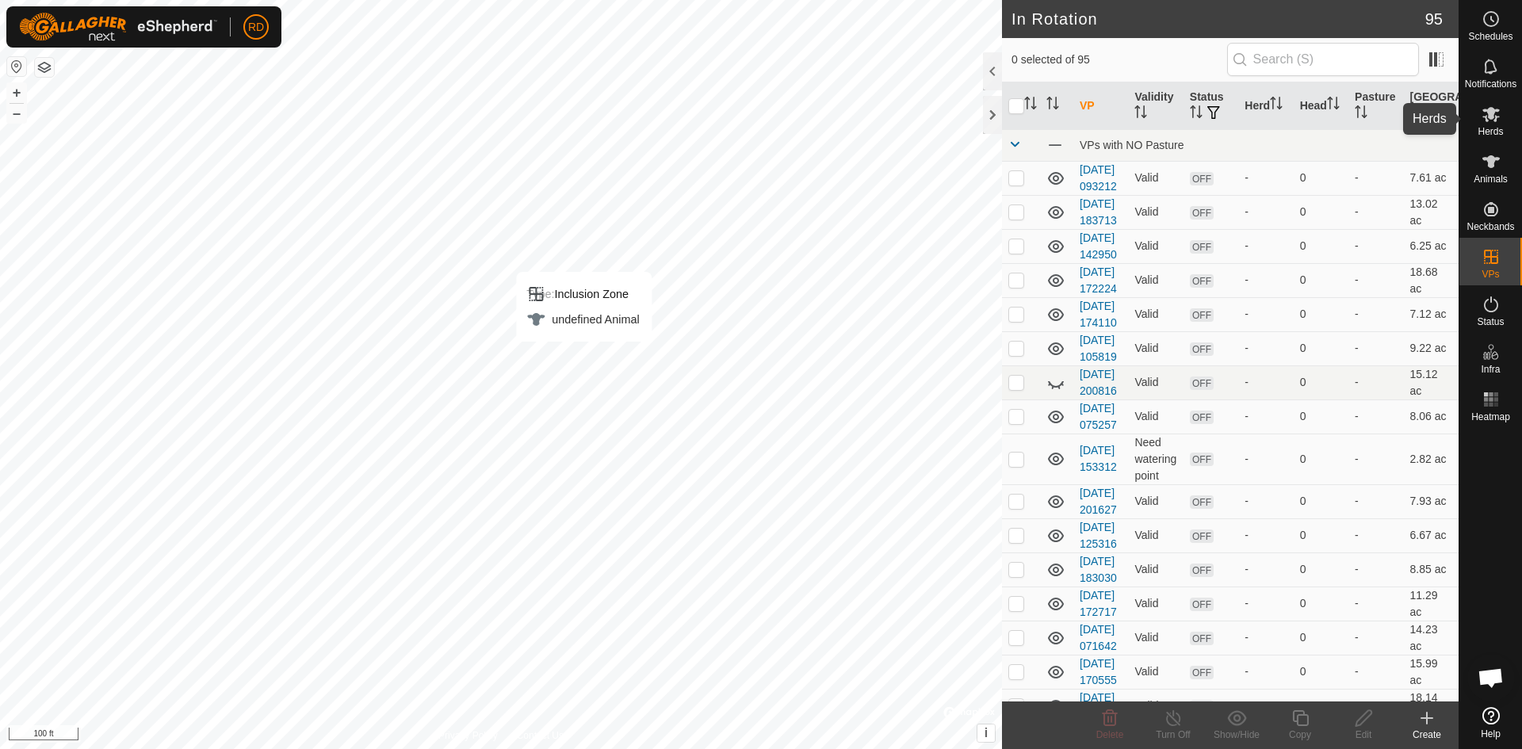
click at [1488, 127] on span "Herds" at bounding box center [1490, 132] width 25 height 10
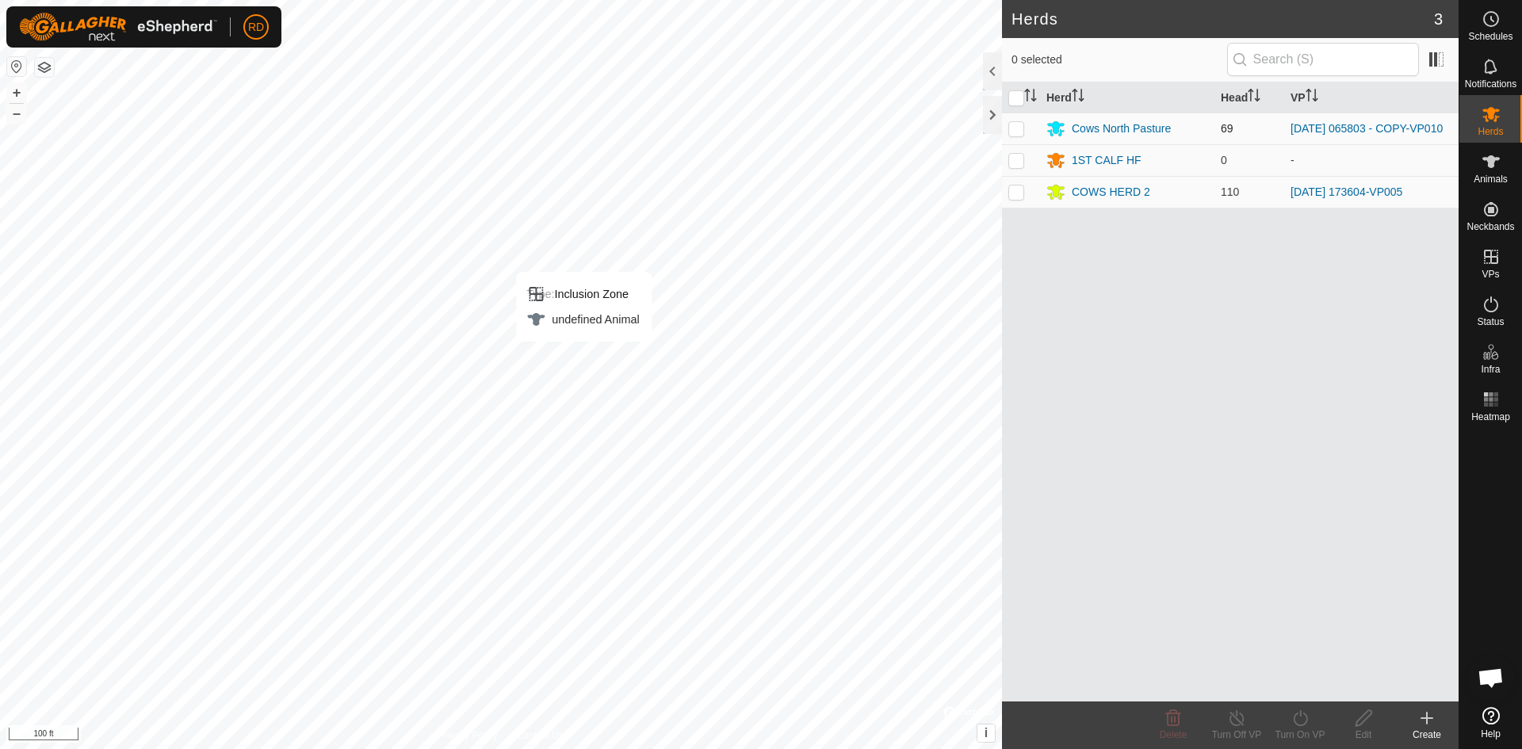
click at [1017, 126] on p-checkbox at bounding box center [1016, 128] width 16 height 13
checkbox input "true"
click at [1303, 719] on icon at bounding box center [1301, 718] width 20 height 19
click at [1284, 686] on link "Now" at bounding box center [1347, 683] width 157 height 32
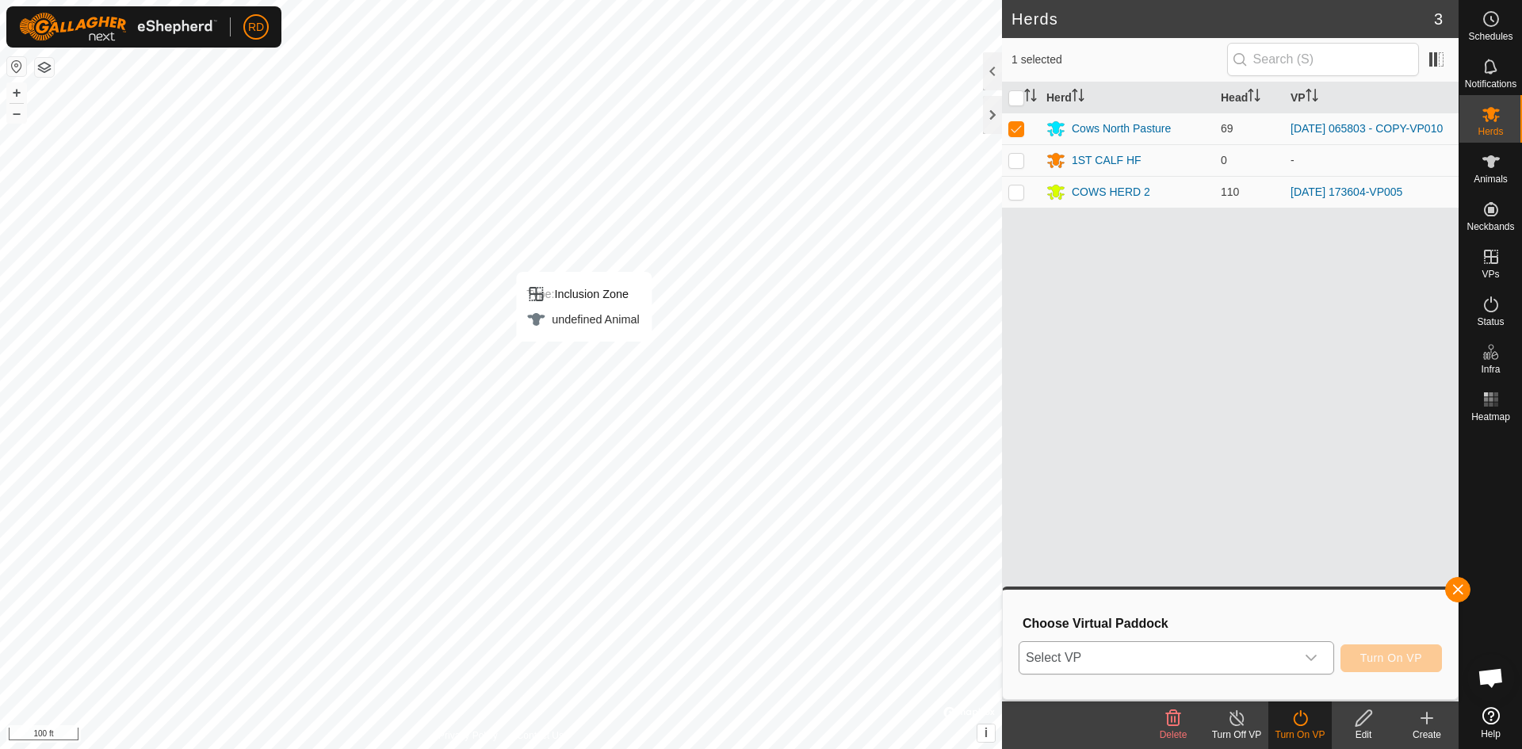
click at [1310, 658] on icon "dropdown trigger" at bounding box center [1311, 658] width 13 height 13
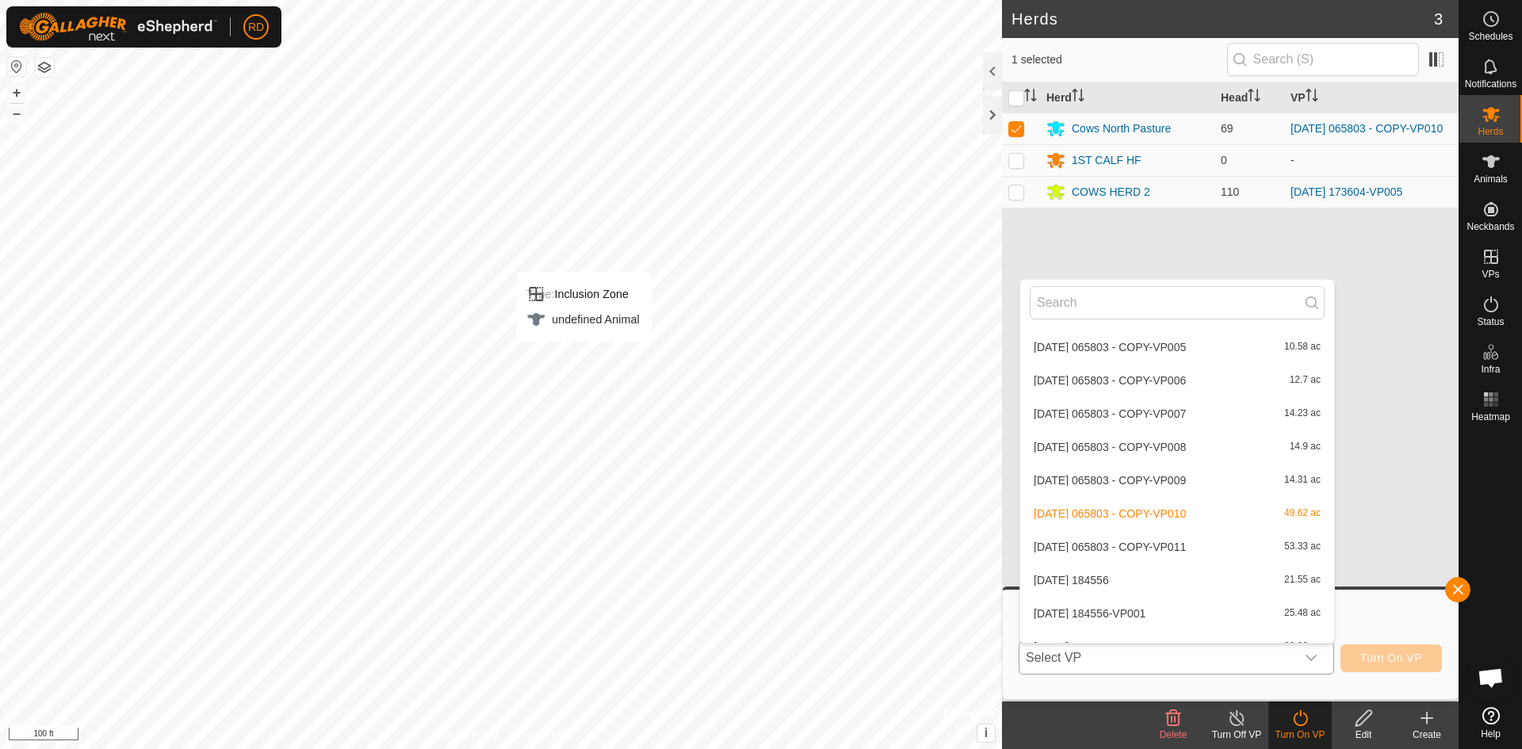
scroll to position [1672, 0]
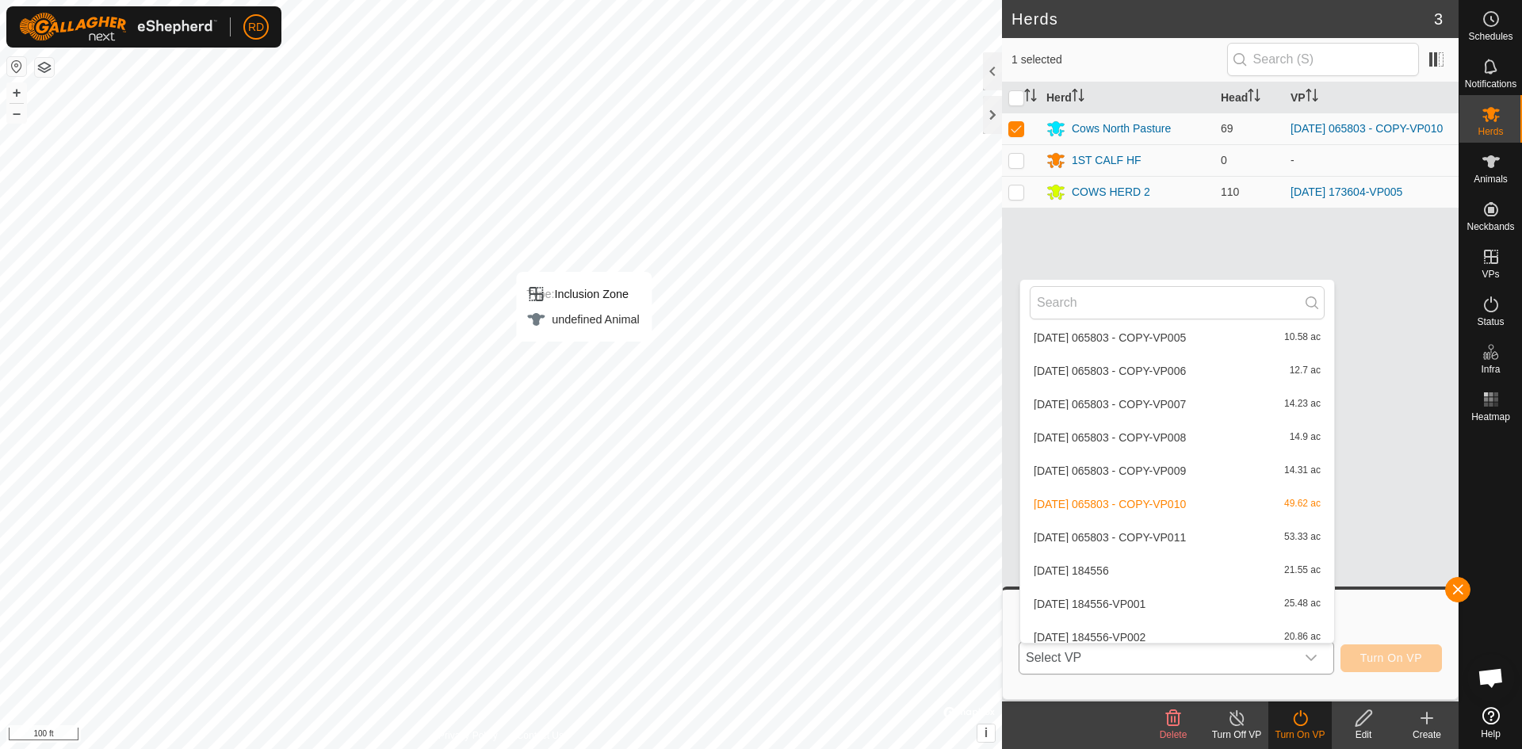
click at [1159, 533] on li "[DATE] 065803 - COPY-VP011 53.33 ac" at bounding box center [1177, 538] width 314 height 32
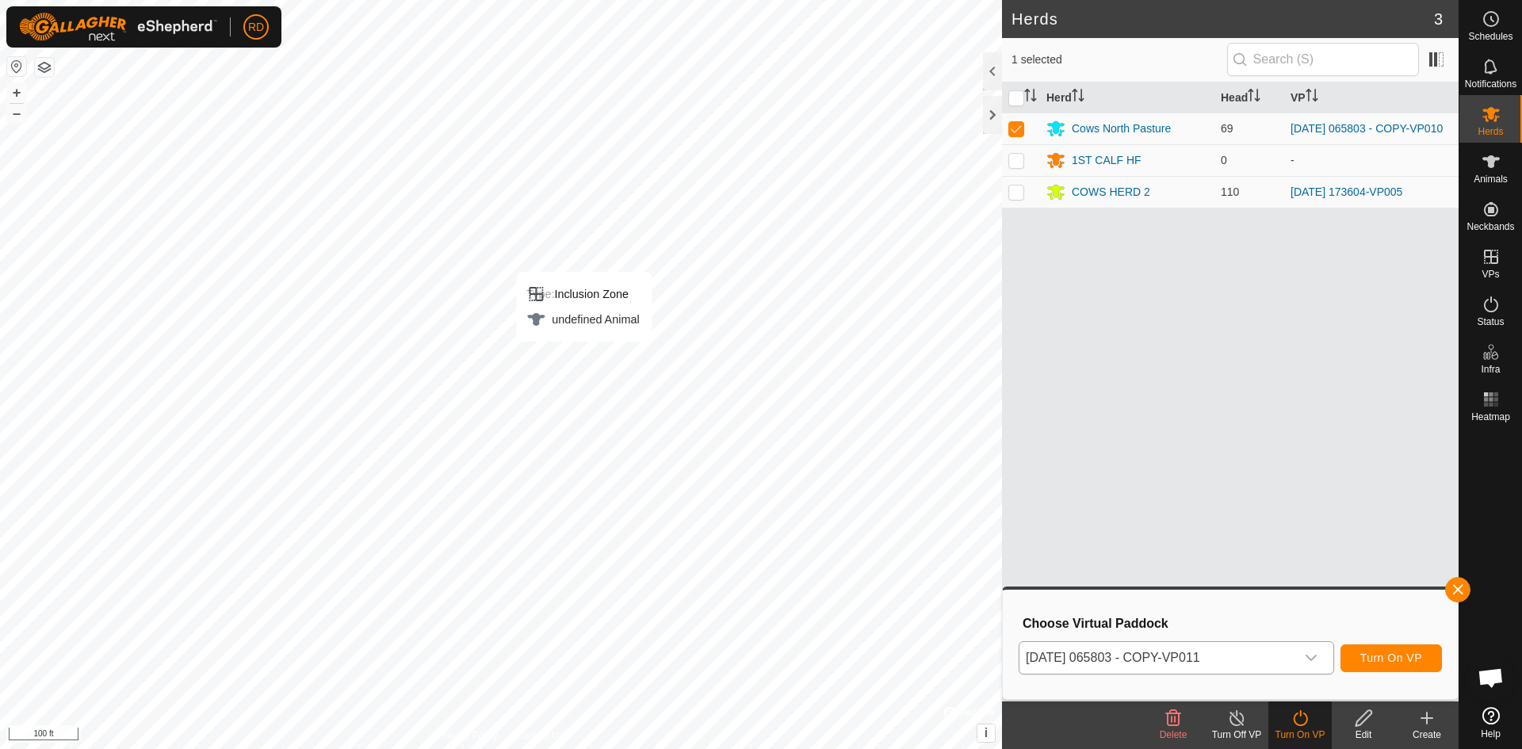
click at [1309, 656] on icon "dropdown trigger" at bounding box center [1311, 658] width 13 height 13
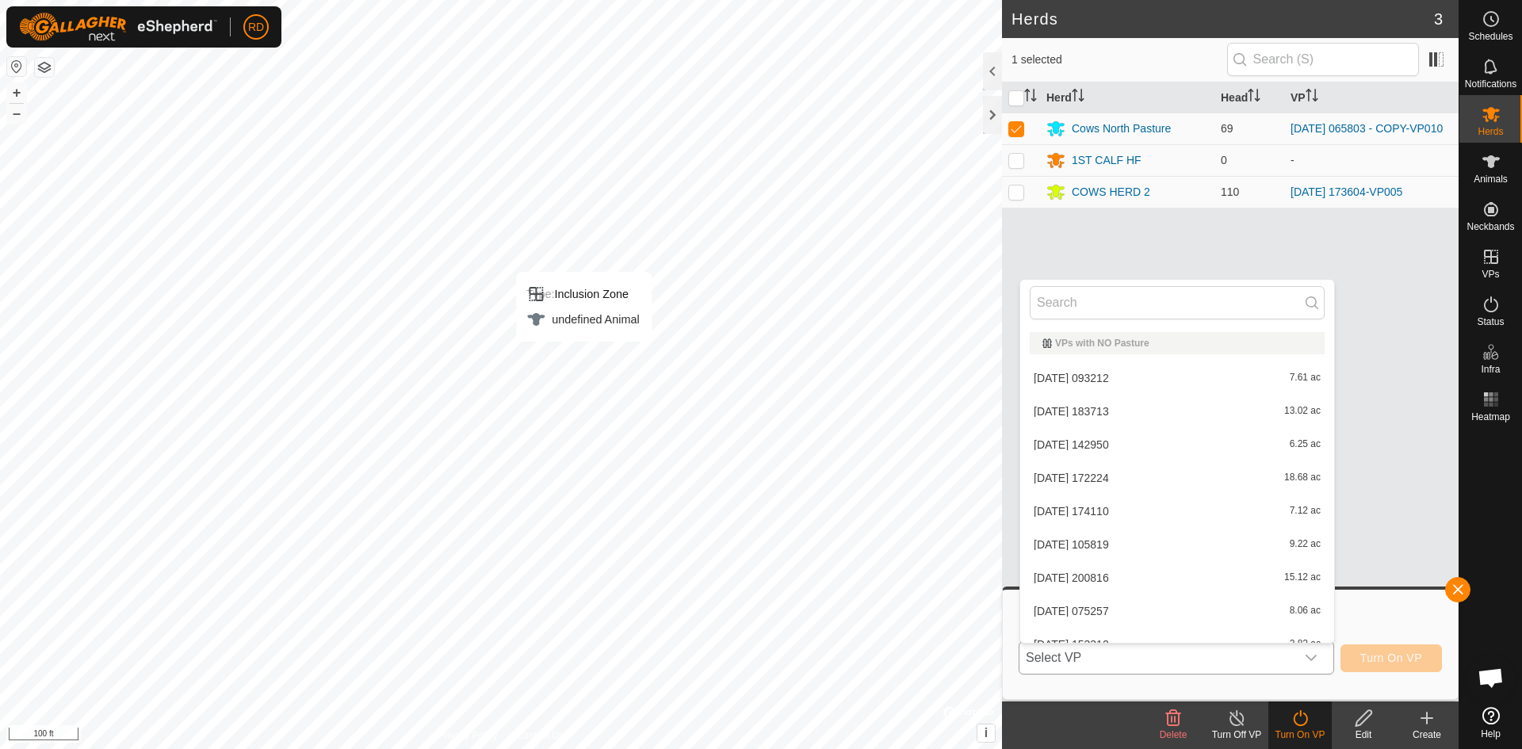
scroll to position [1582, 0]
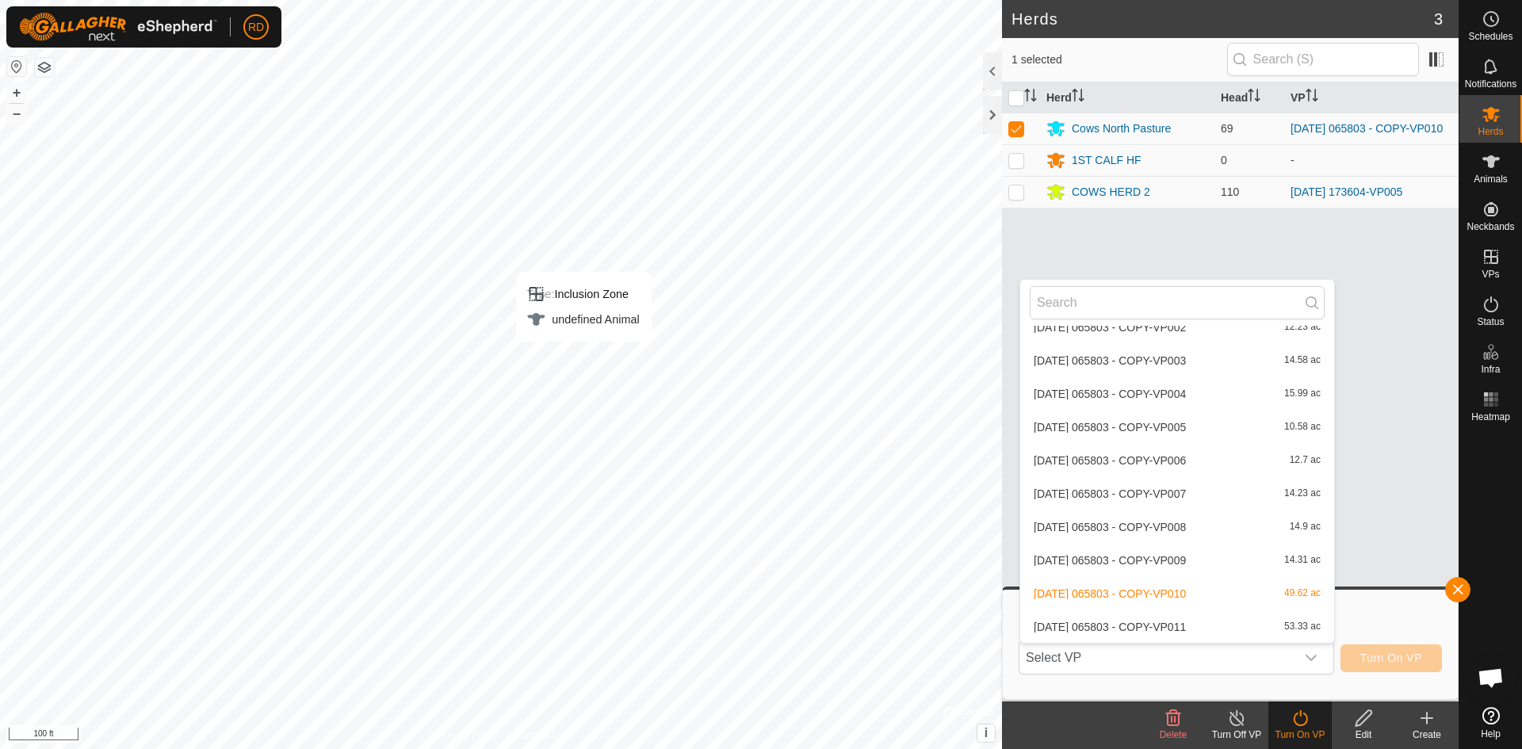
click at [1190, 623] on li "[DATE] 065803 - COPY-VP011 53.33 ac" at bounding box center [1177, 627] width 314 height 32
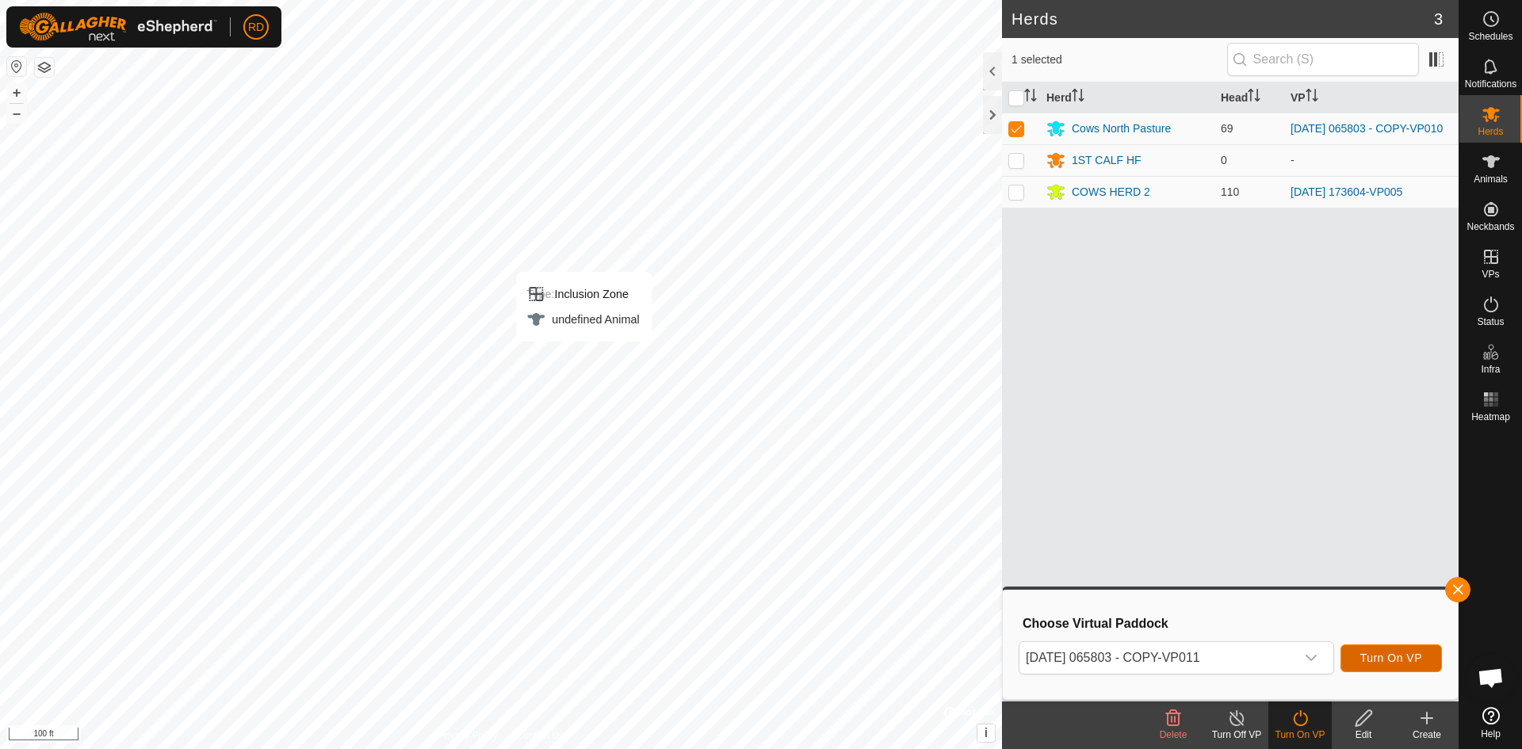
click at [1413, 651] on button "Turn On VP" at bounding box center [1390, 658] width 101 height 28
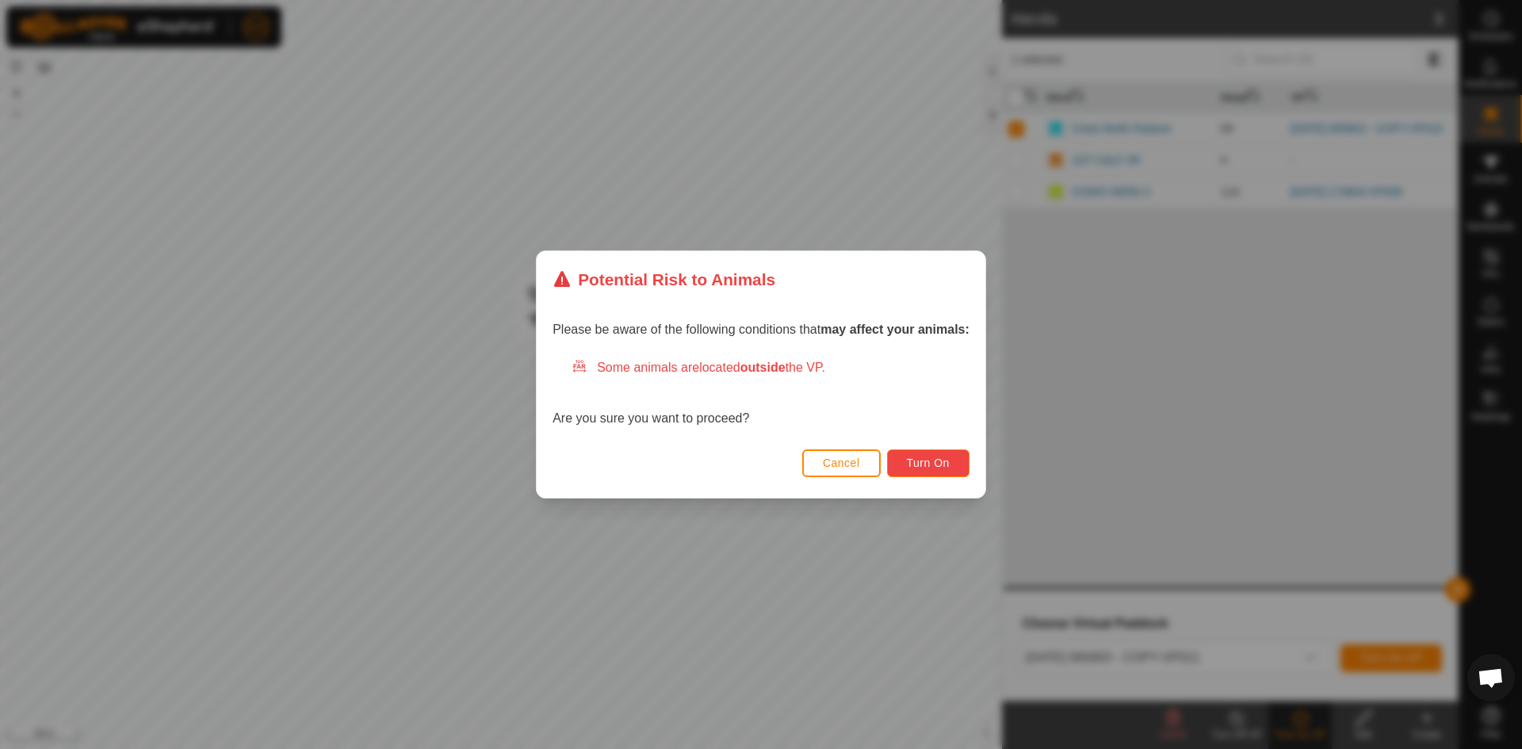
click at [949, 465] on span "Turn On" at bounding box center [928, 463] width 43 height 13
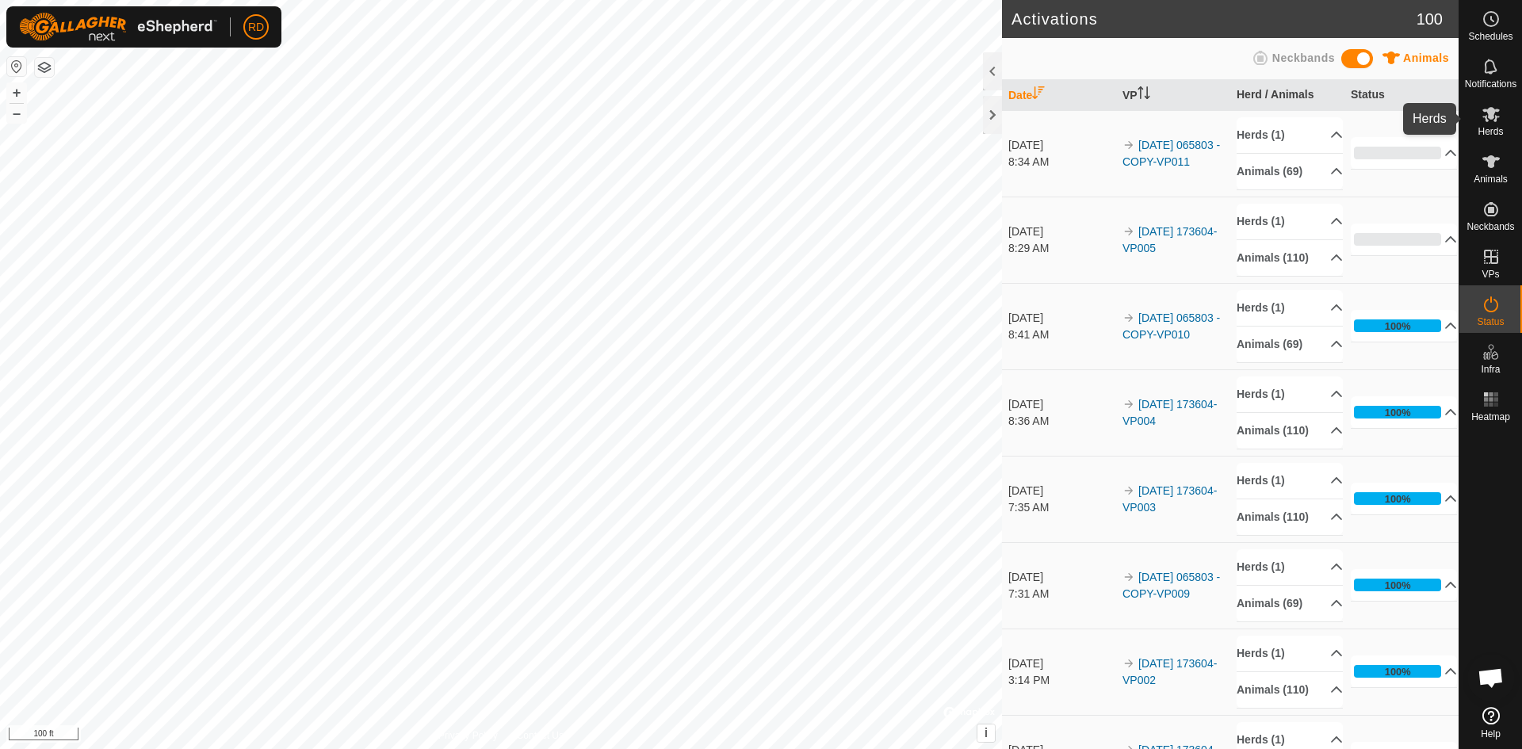
click at [1488, 128] on span "Herds" at bounding box center [1490, 132] width 25 height 10
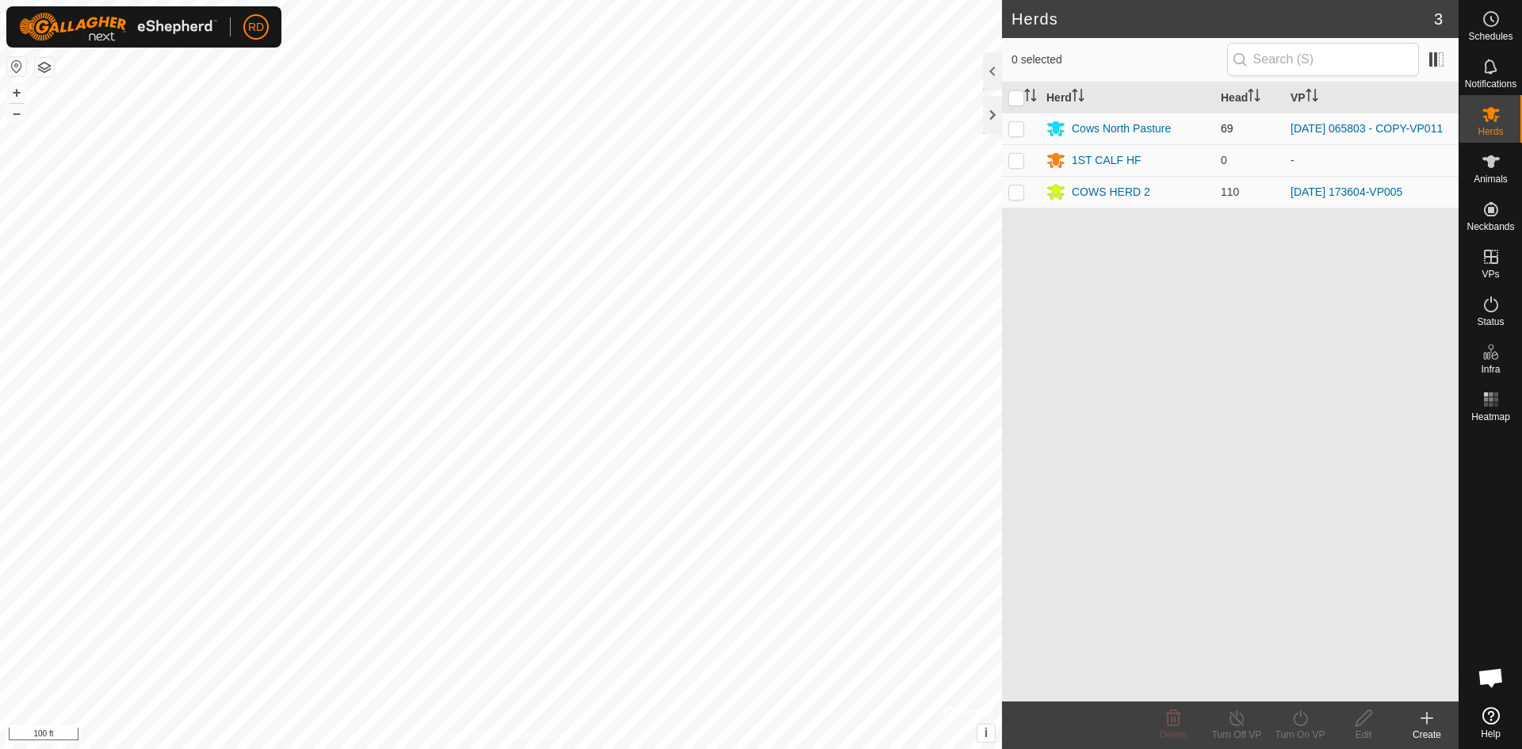
click at [1020, 129] on p-checkbox at bounding box center [1016, 128] width 16 height 13
checkbox input "true"
click at [1304, 718] on icon at bounding box center [1301, 718] width 20 height 19
click at [1294, 690] on link "Now" at bounding box center [1347, 683] width 157 height 32
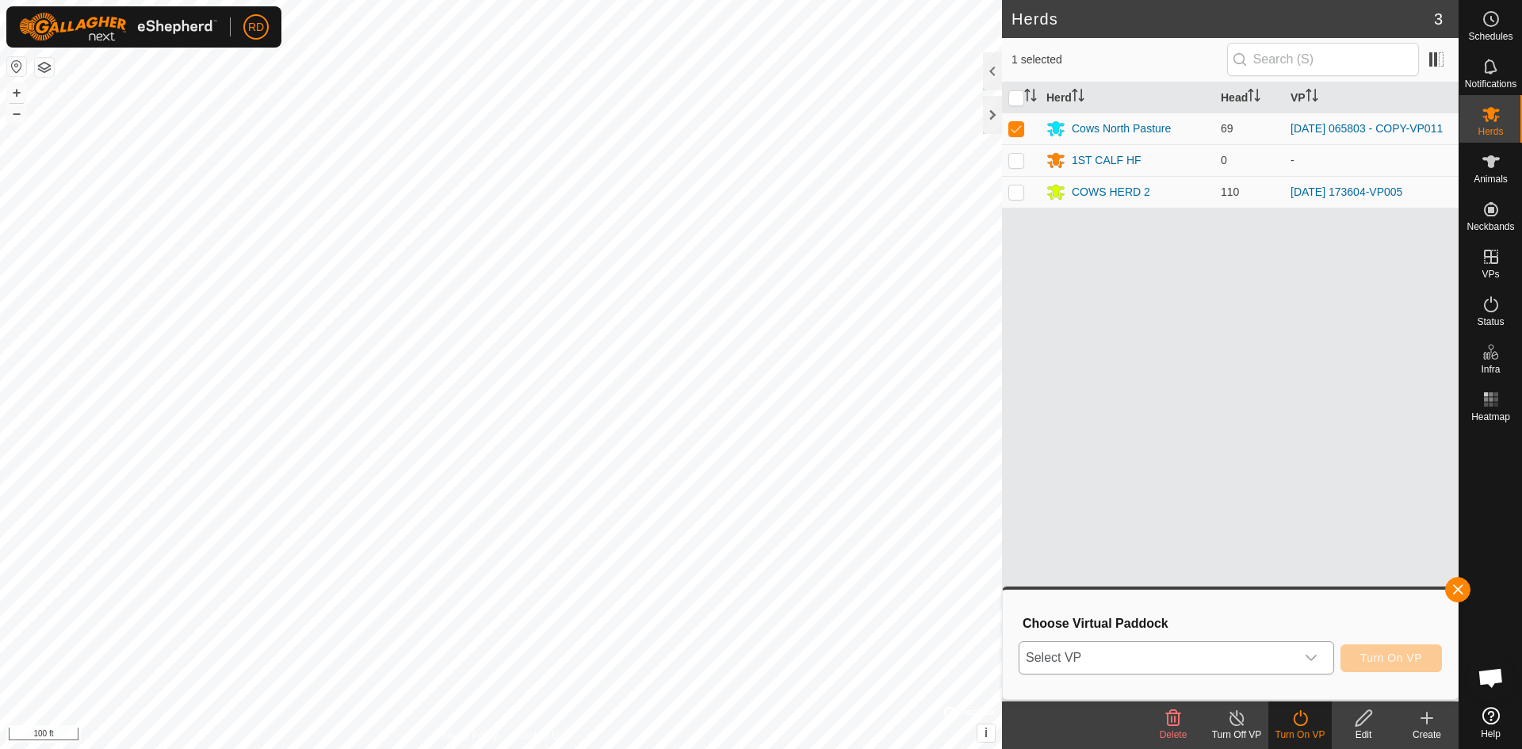
click at [1311, 658] on icon "dropdown trigger" at bounding box center [1311, 658] width 13 height 13
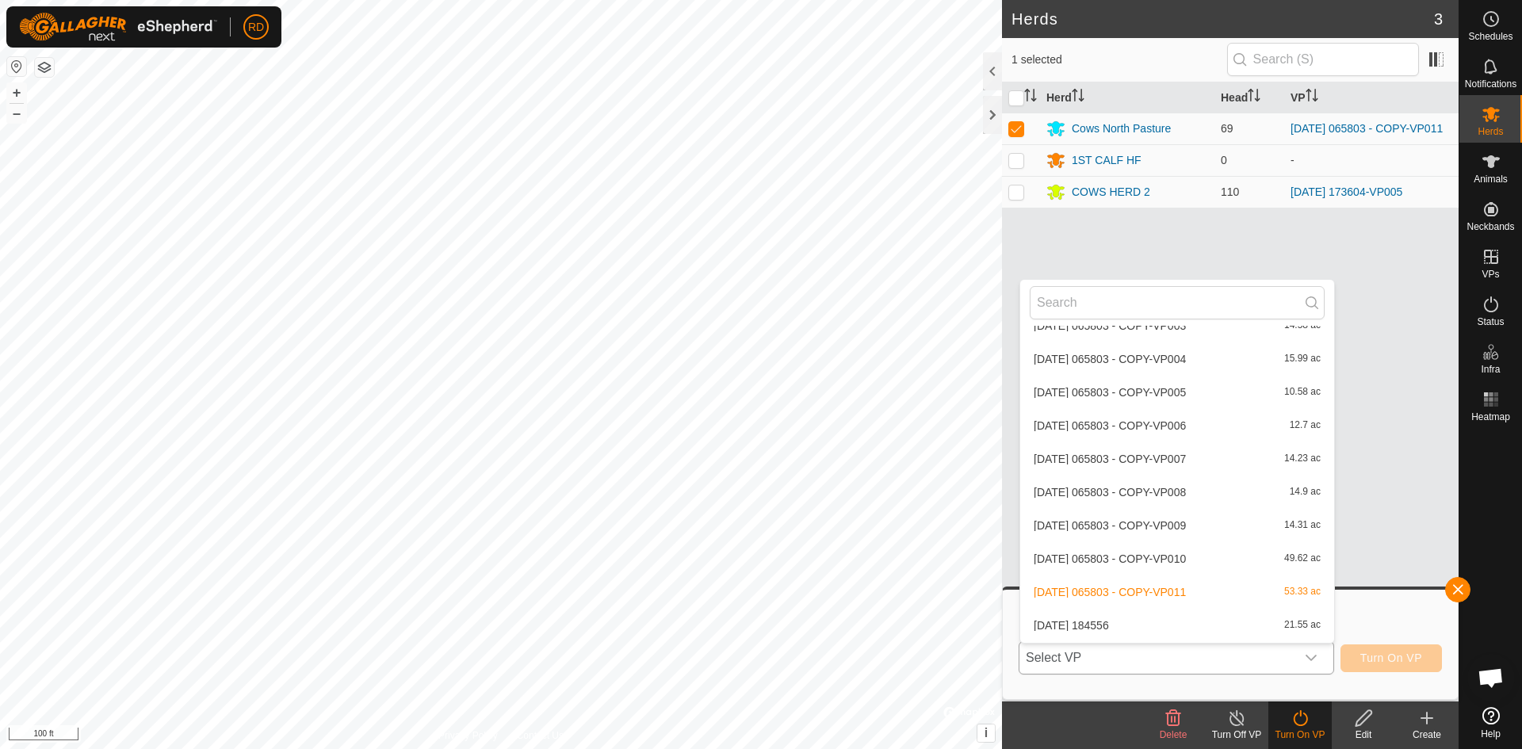
scroll to position [1726, 0]
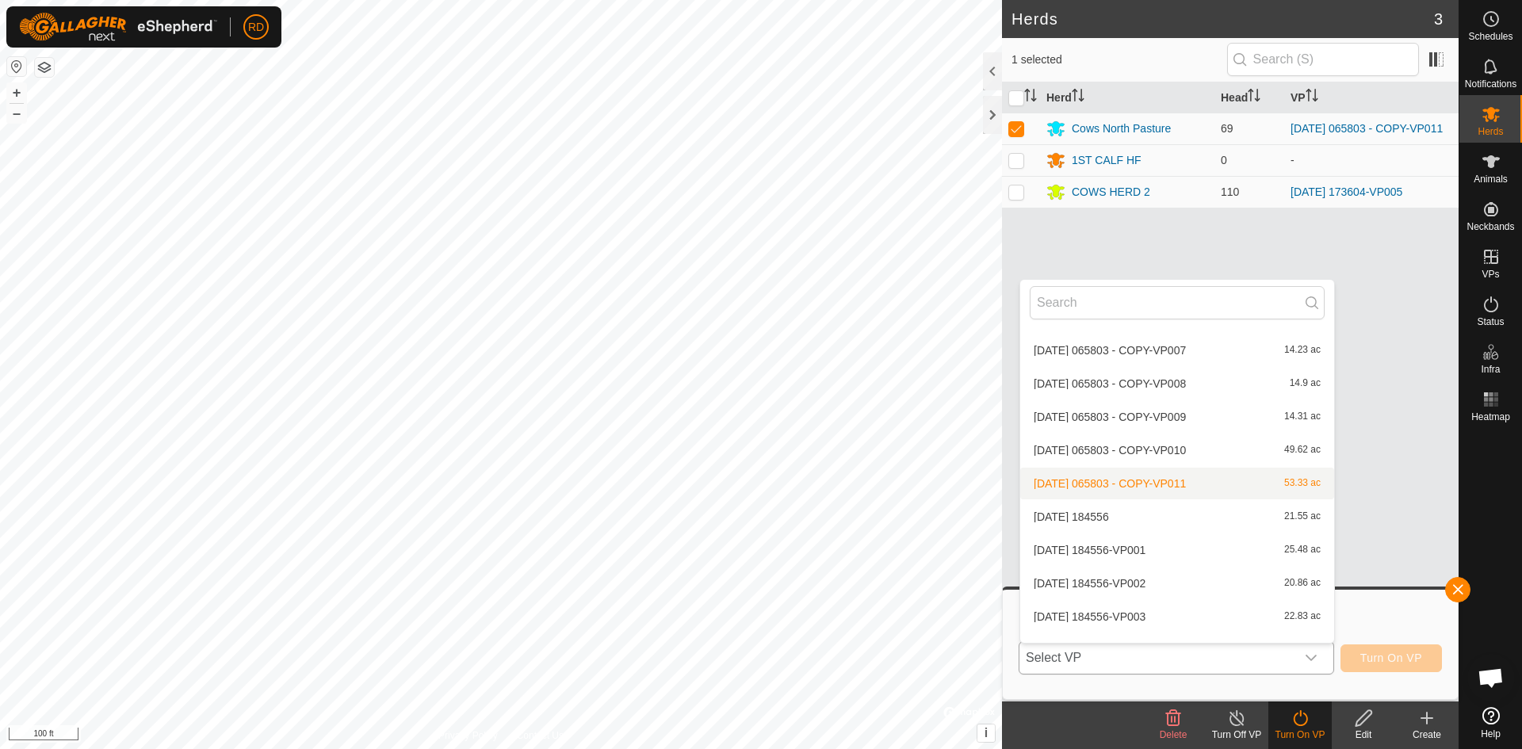
click at [1164, 483] on li "[DATE] 065803 - COPY-VP011 53.33 ac" at bounding box center [1177, 484] width 314 height 32
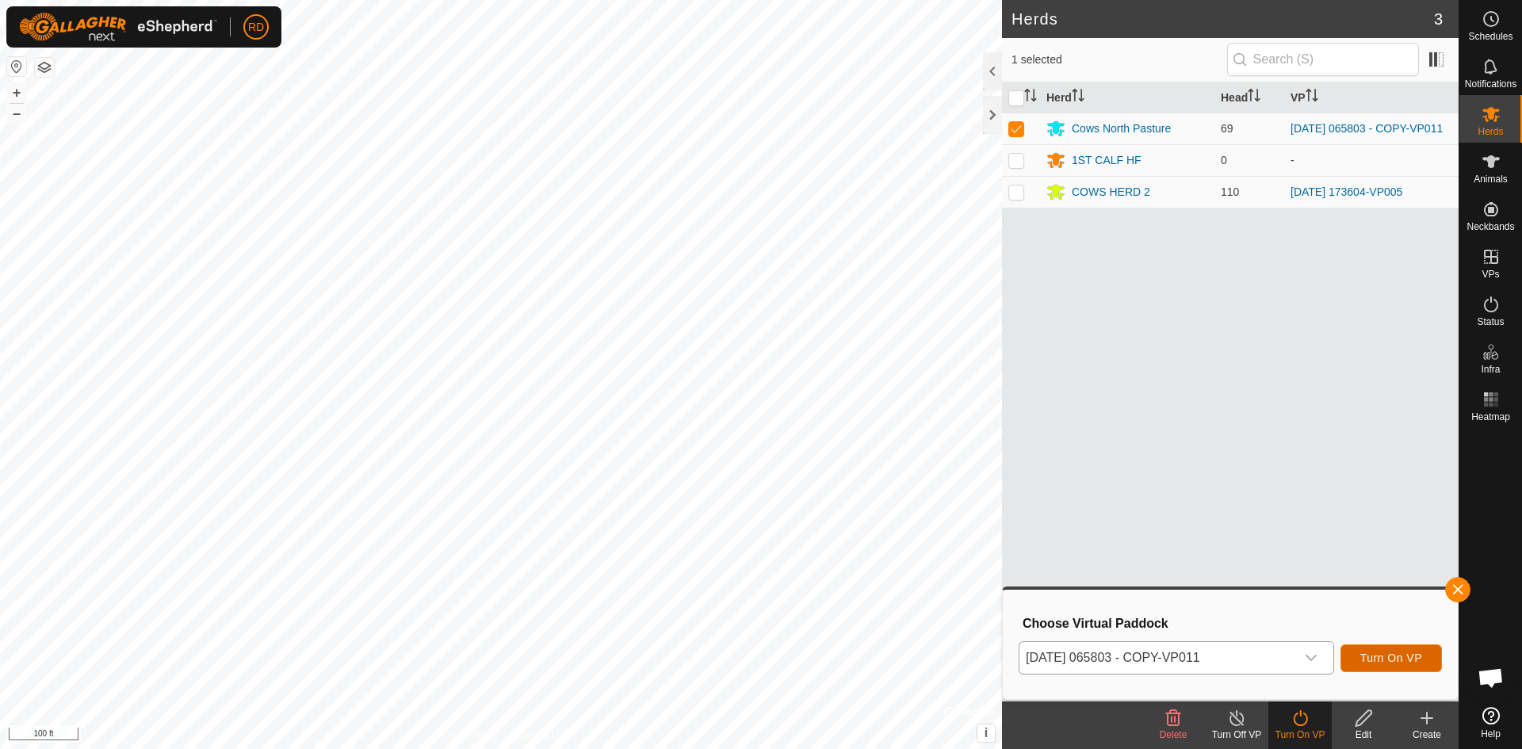
click at [1397, 660] on span "Turn On VP" at bounding box center [1391, 658] width 62 height 13
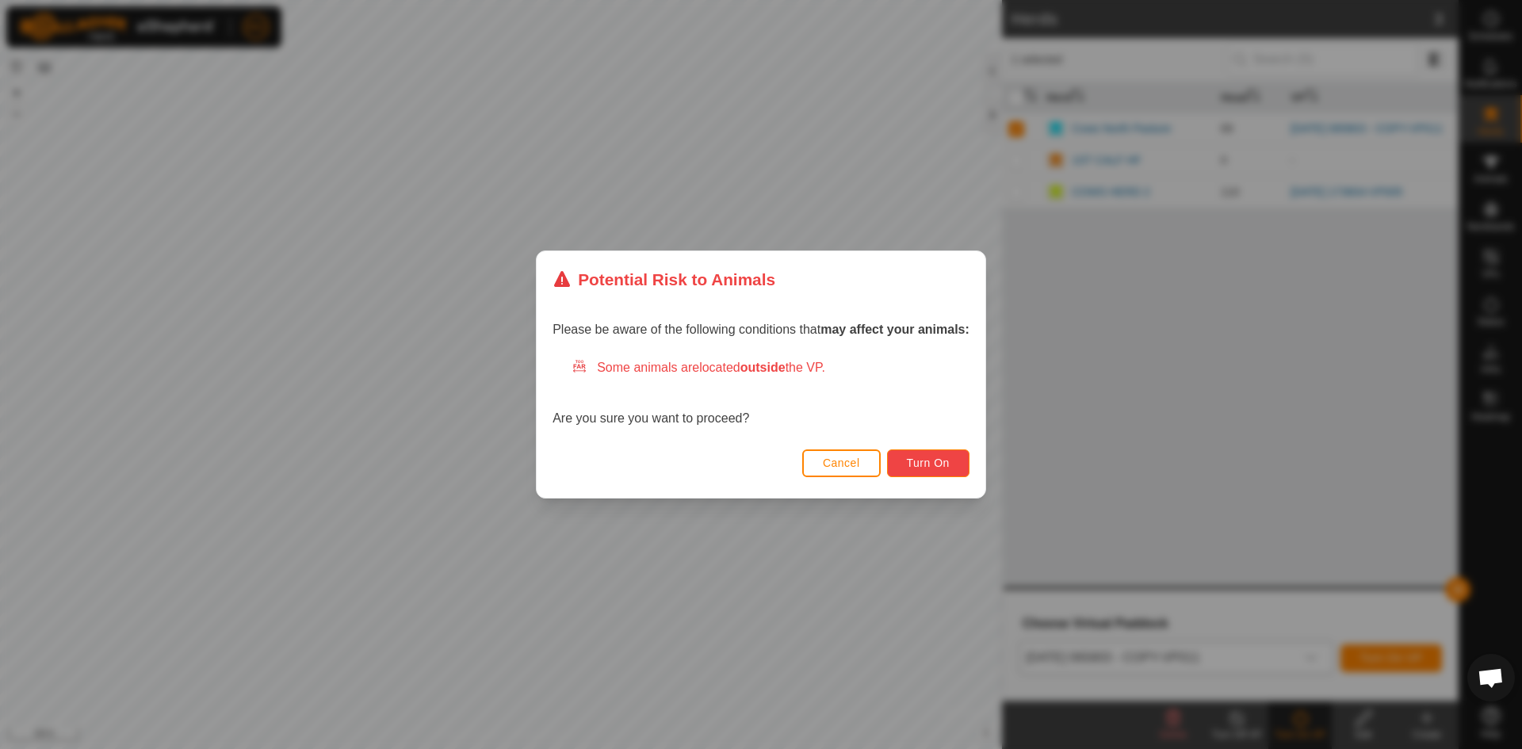
click at [922, 469] on span "Turn On" at bounding box center [928, 463] width 43 height 13
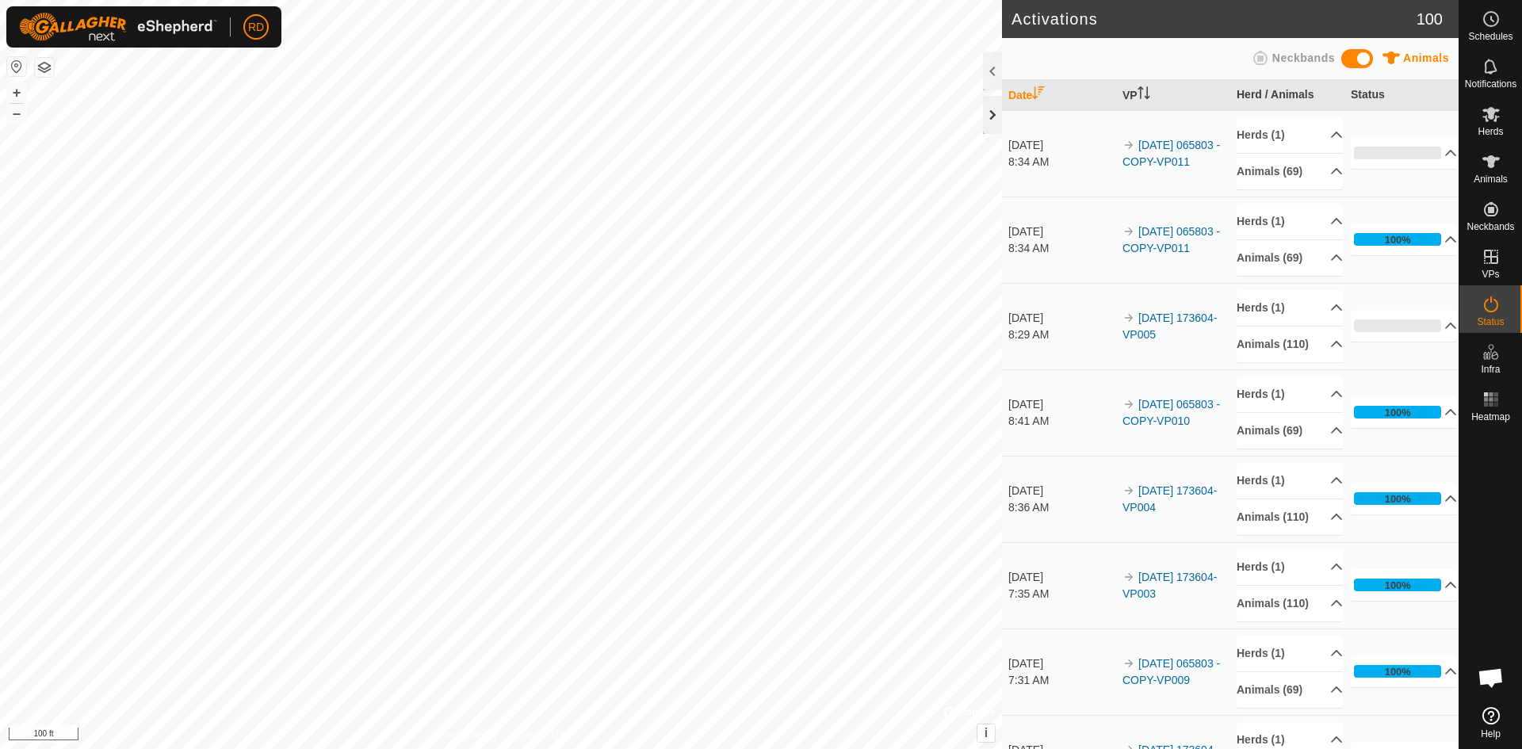
click at [984, 114] on div at bounding box center [992, 115] width 19 height 38
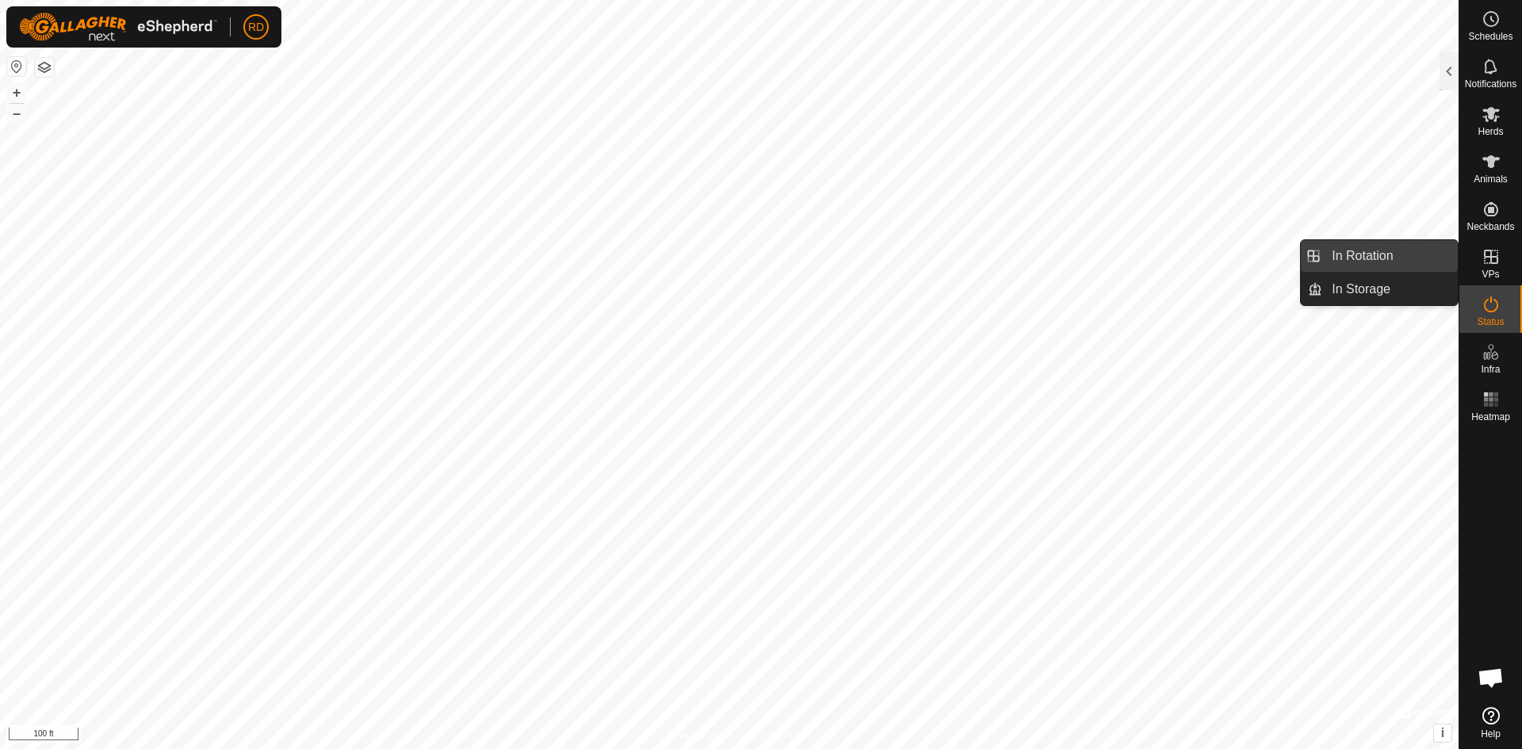
click at [1371, 263] on link "In Rotation" at bounding box center [1390, 256] width 136 height 32
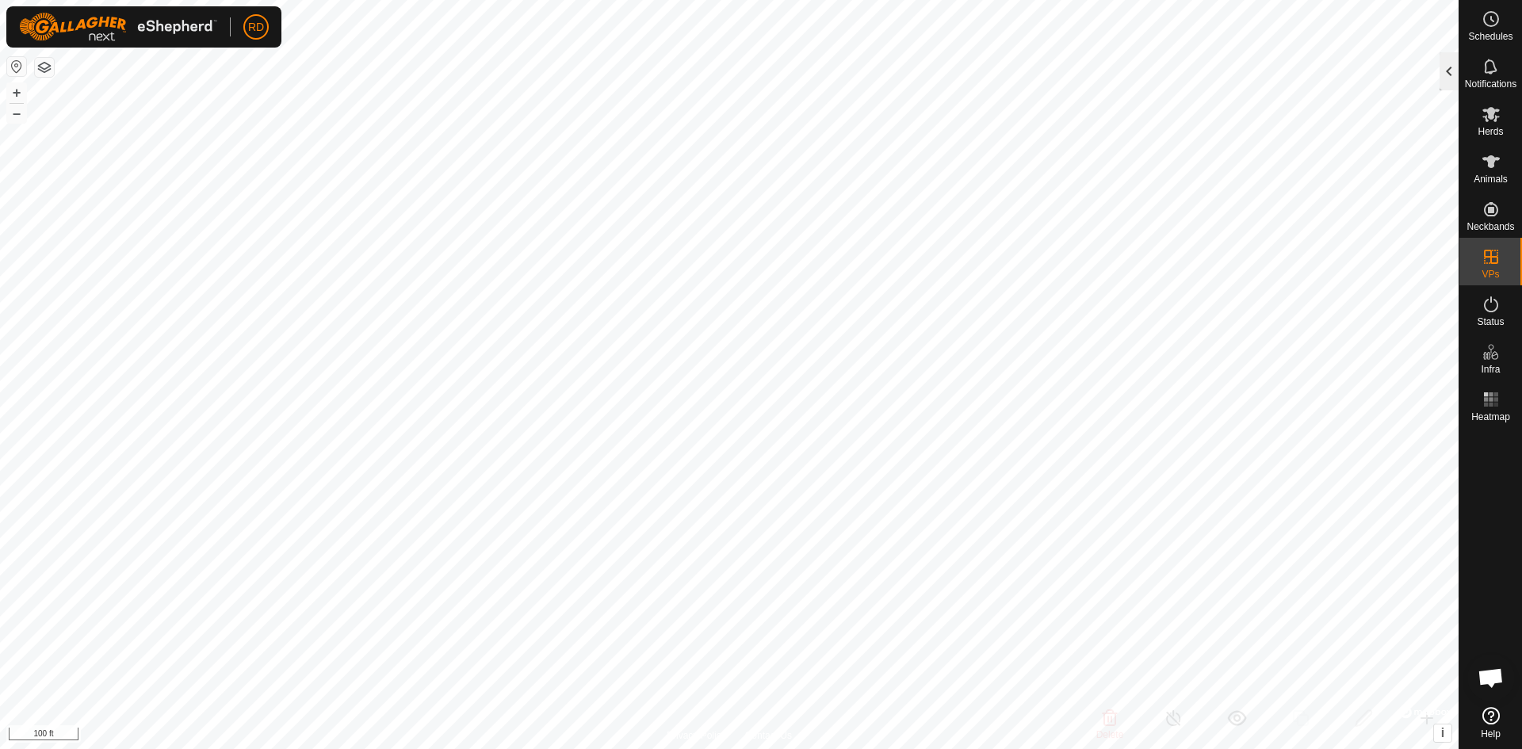
click at [1445, 70] on div at bounding box center [1449, 71] width 19 height 38
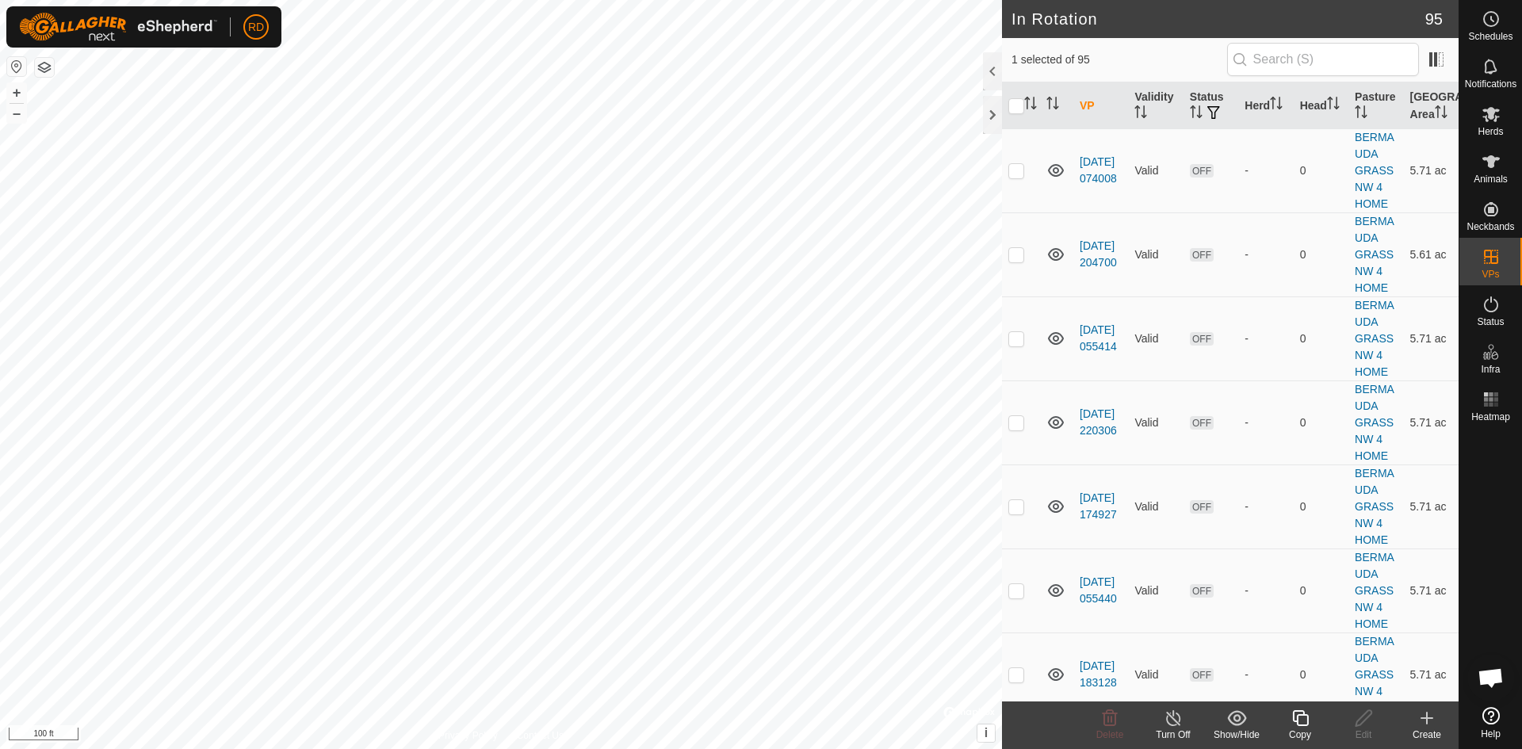
scroll to position [3199, 0]
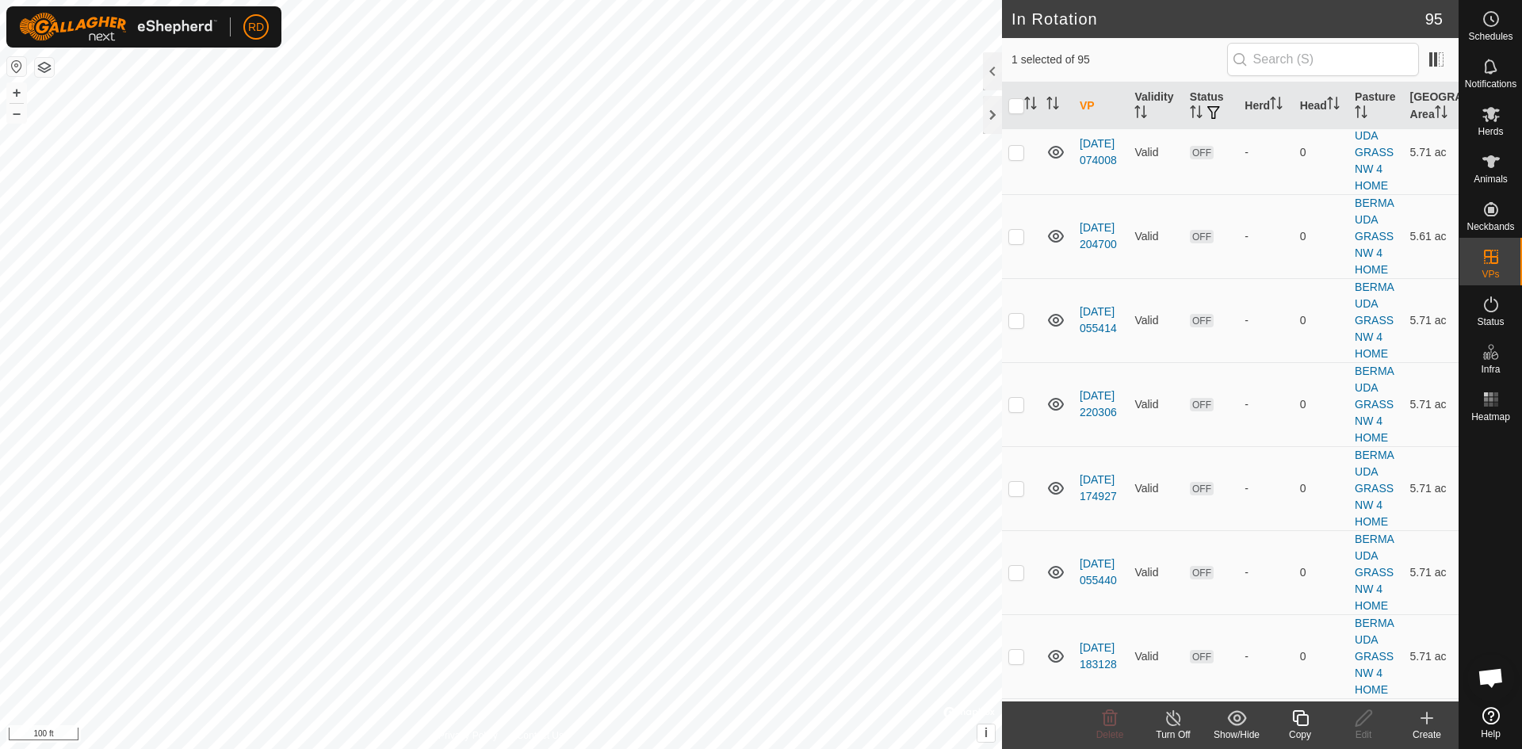
checkbox input "false"
drag, startPoint x: 1444, startPoint y: 402, endPoint x: 1443, endPoint y: 445, distance: 42.8
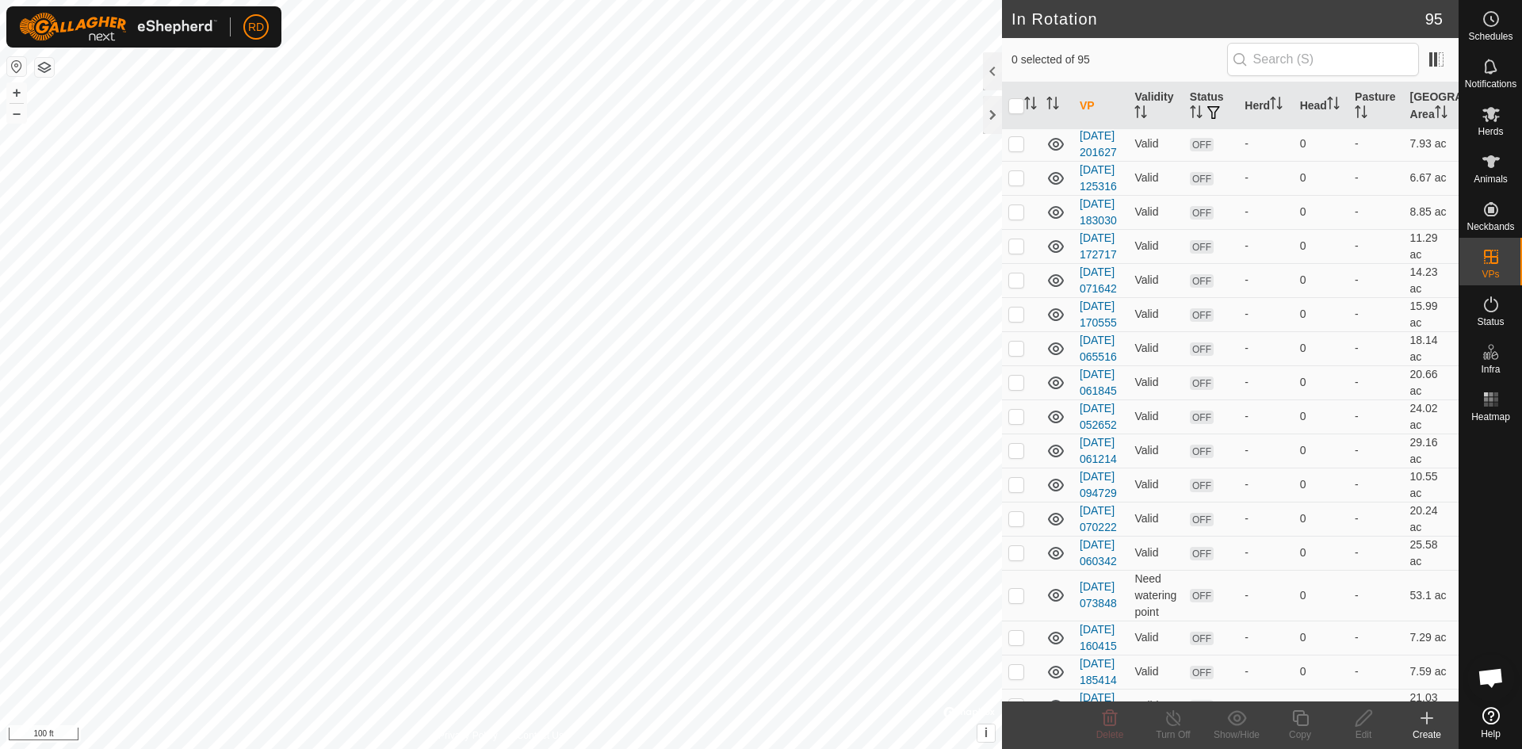
scroll to position [0, 0]
